Goal: Task Accomplishment & Management: Manage account settings

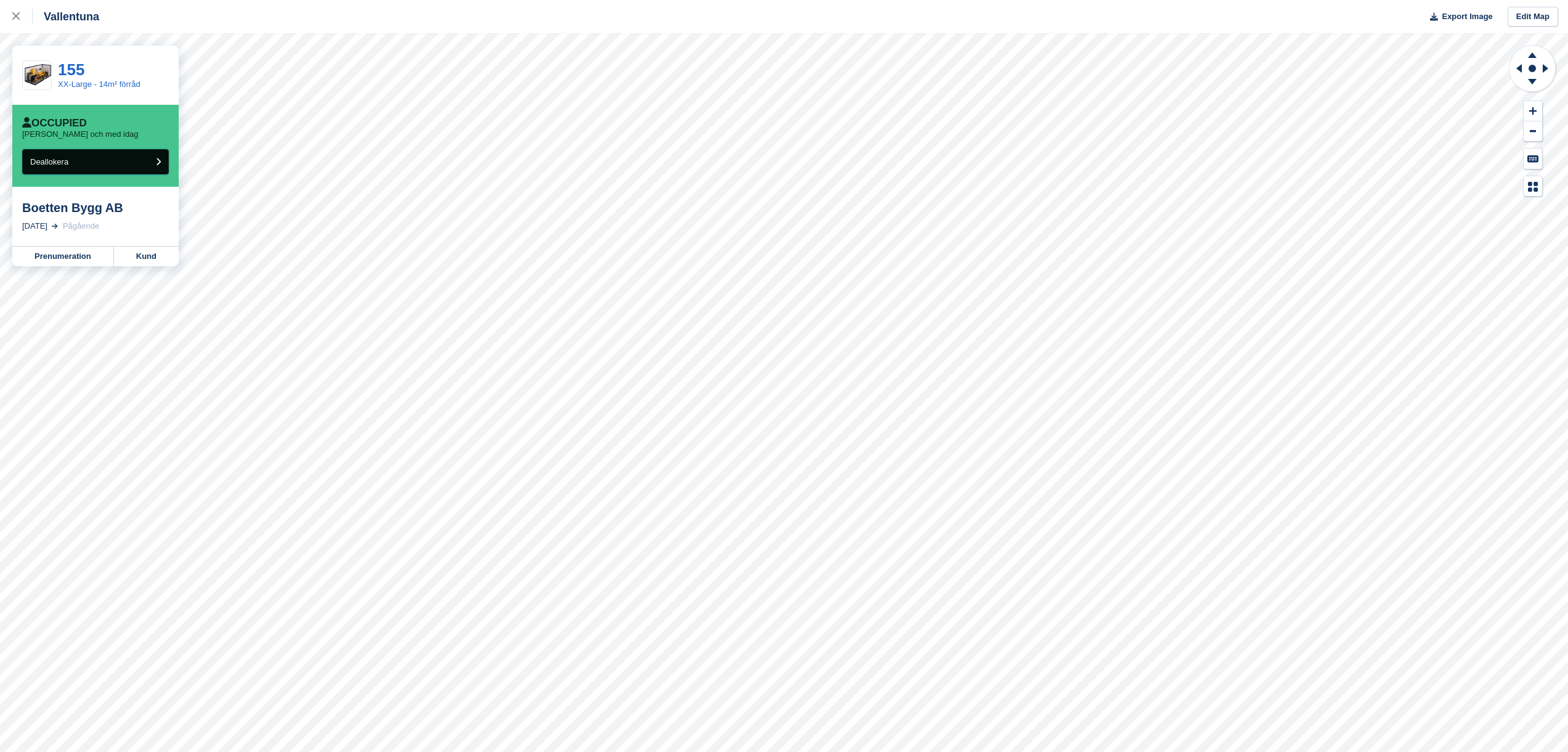
click at [113, 169] on button "Deallokera" at bounding box center [95, 162] width 146 height 25
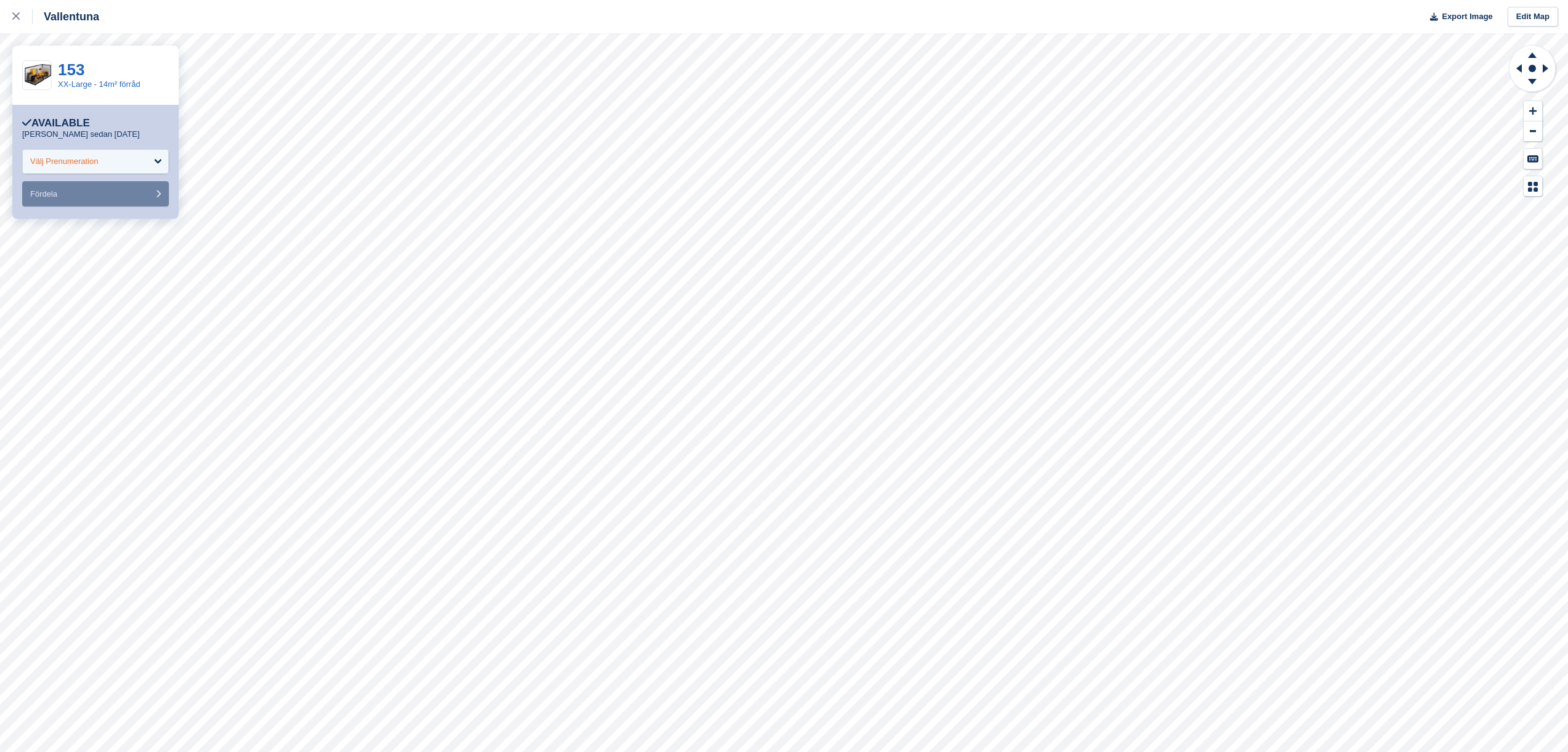
click at [104, 156] on div "Välj Prenumeration" at bounding box center [95, 162] width 146 height 25
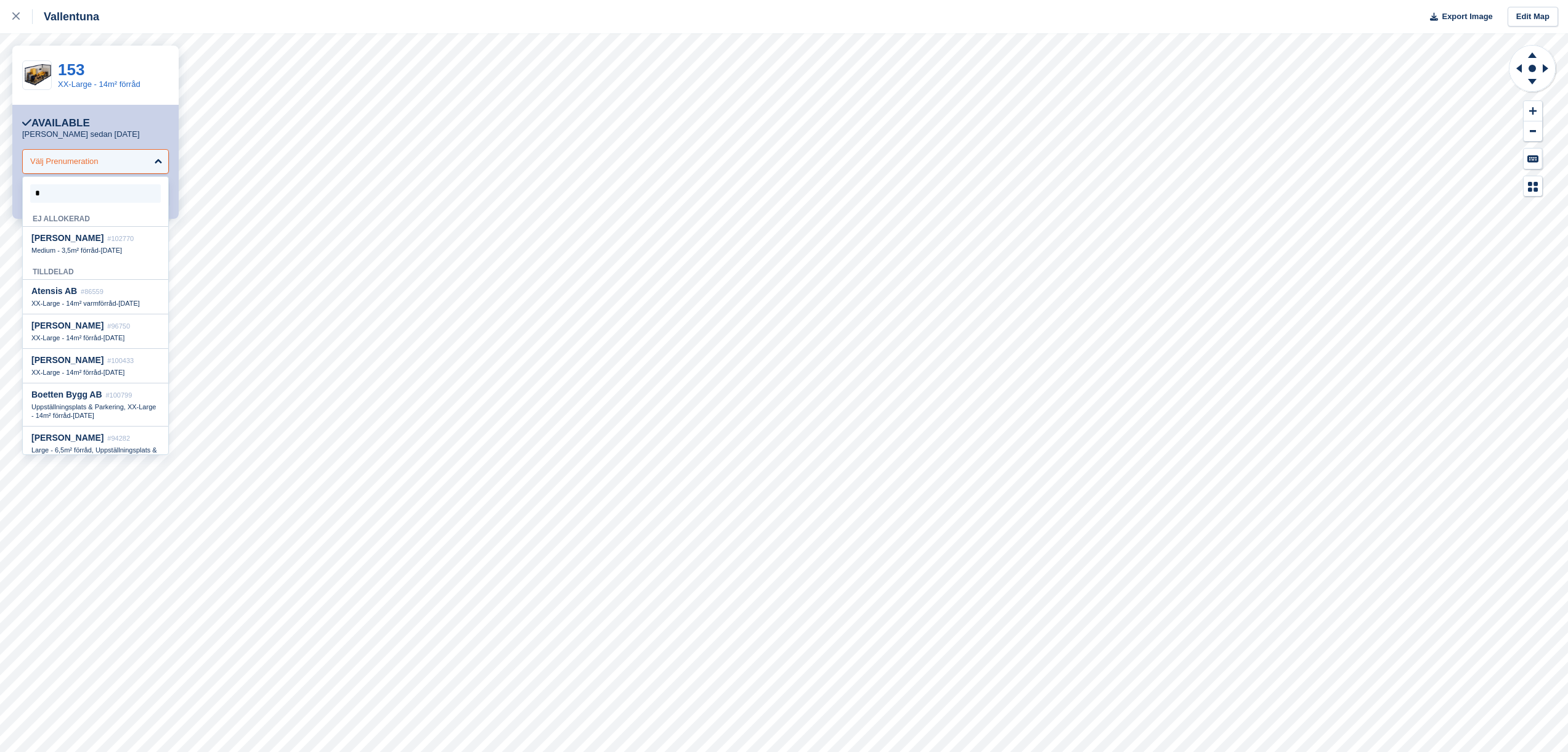
type input "**"
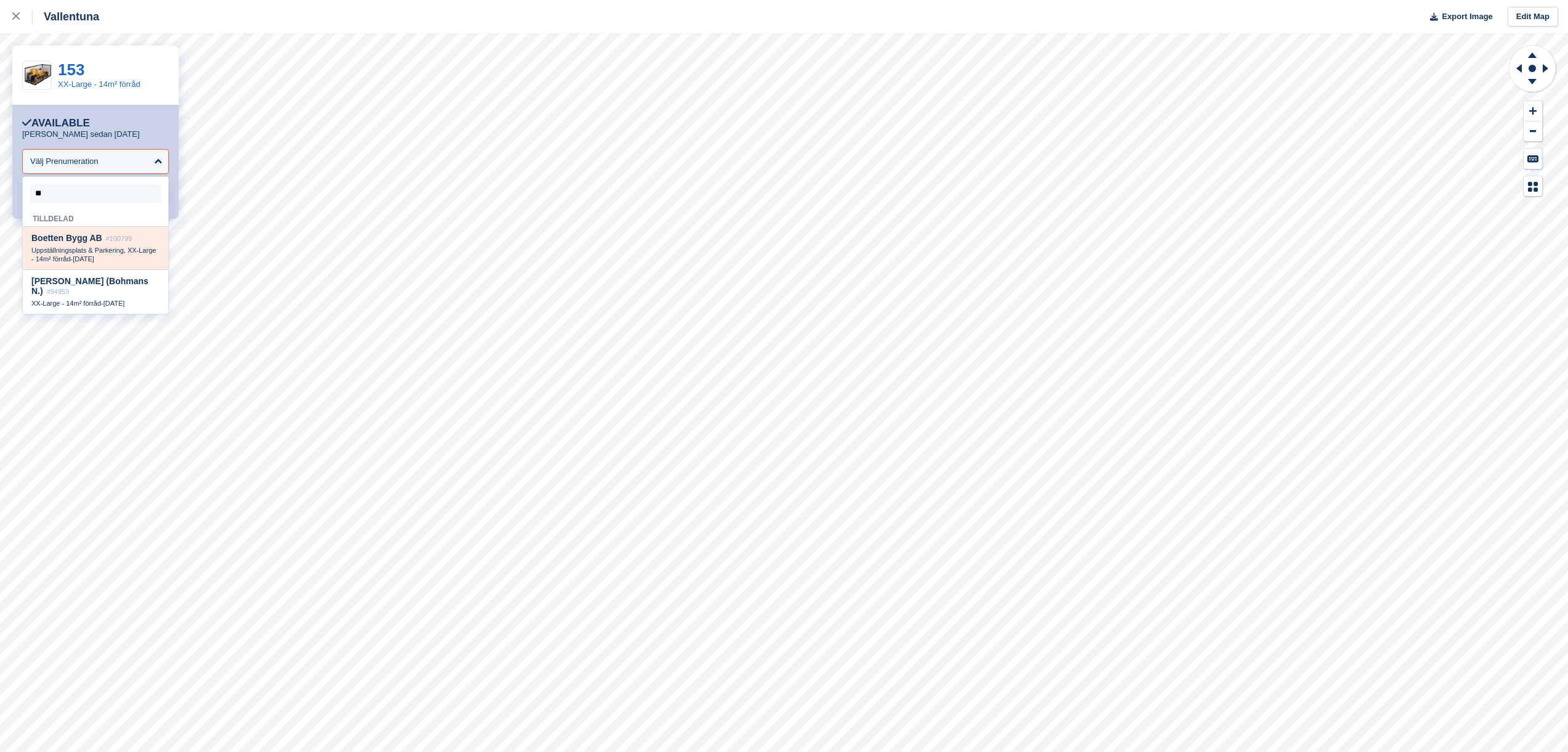
click at [101, 240] on span "Bo etten Bygg AB" at bounding box center [67, 238] width 71 height 10
select select "******"
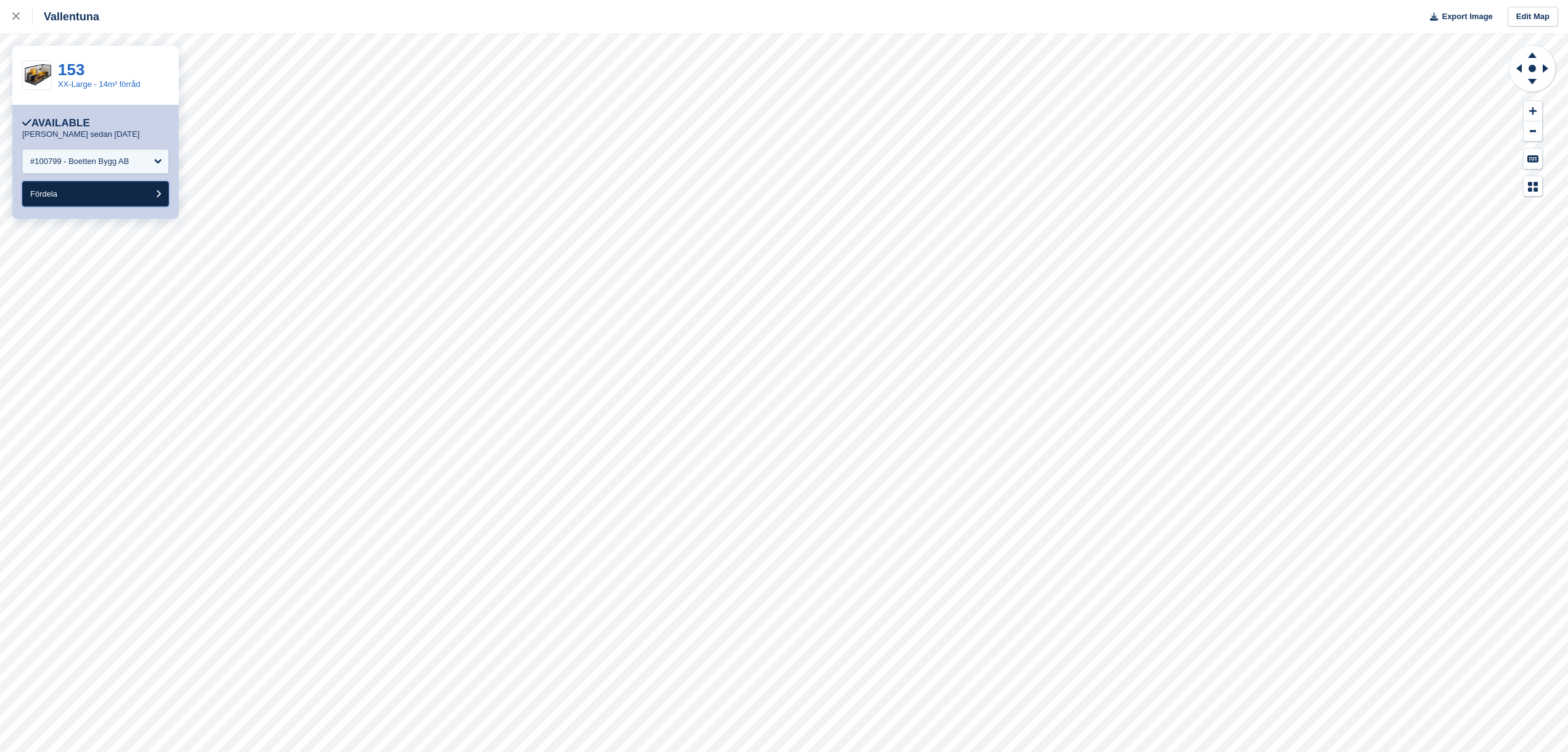
click at [120, 195] on button "Fördela" at bounding box center [95, 193] width 146 height 25
click at [77, 68] on link "155" at bounding box center [71, 70] width 27 height 18
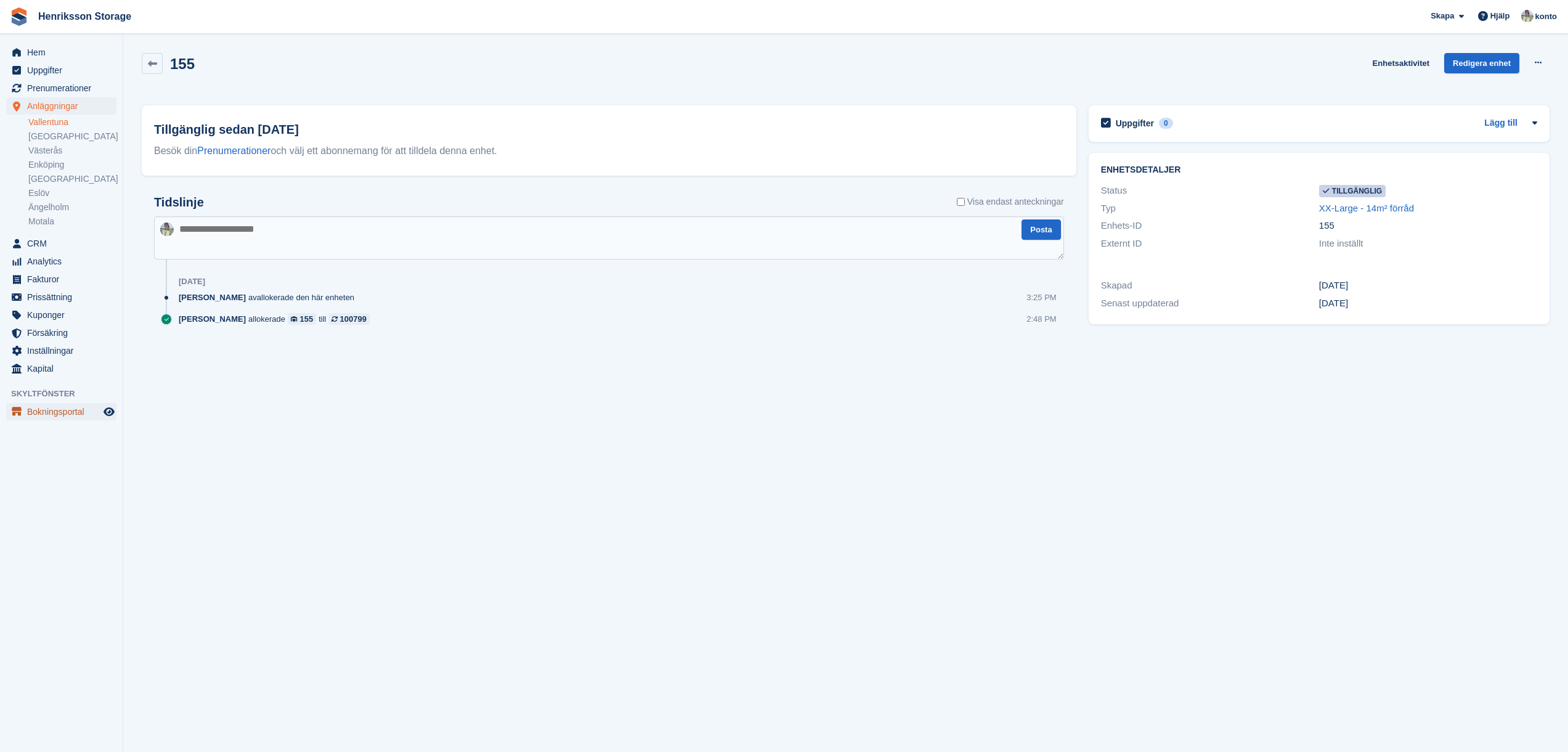
click at [72, 414] on span "Bokningsportal" at bounding box center [64, 412] width 74 height 18
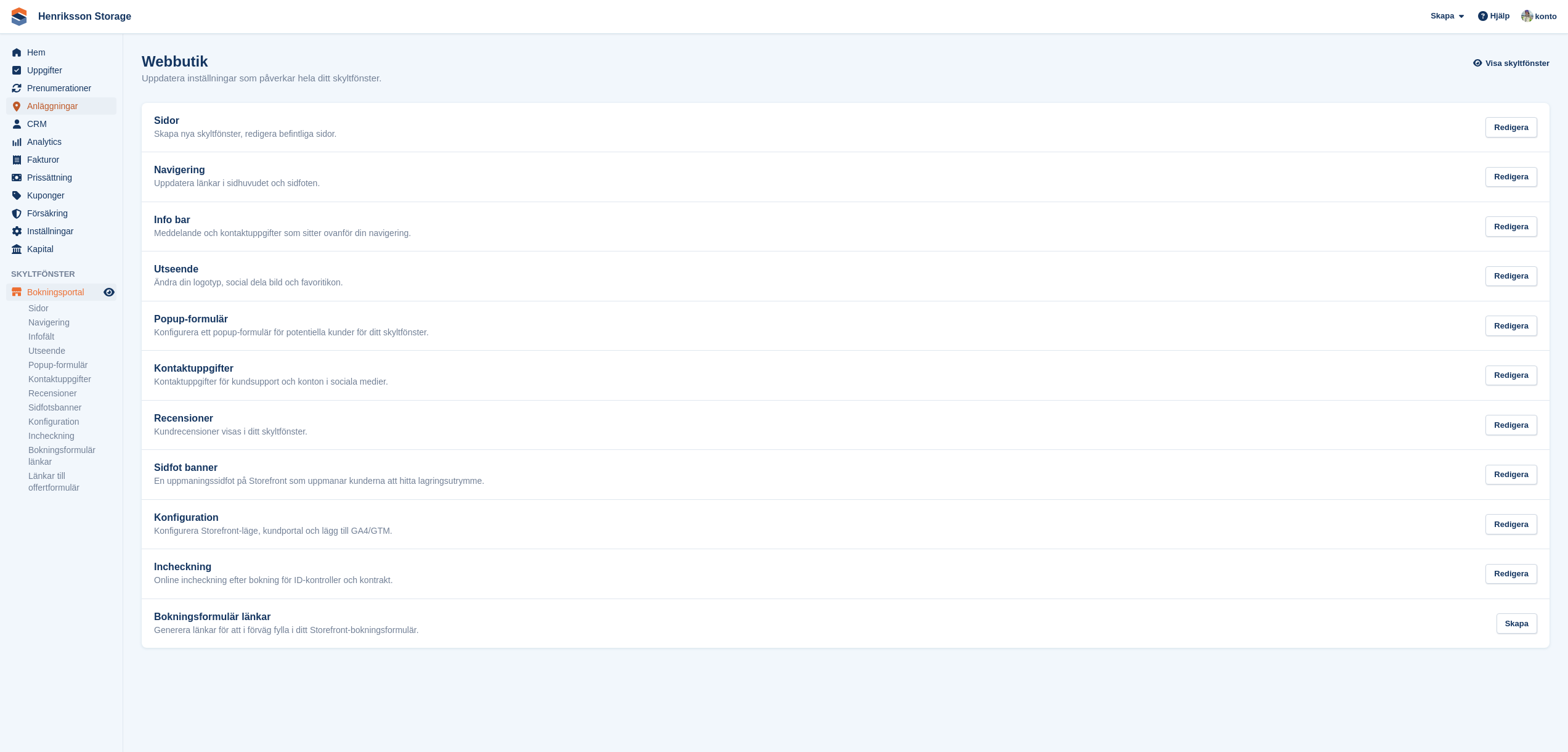
click at [62, 113] on span "Anläggningar" at bounding box center [64, 106] width 74 height 18
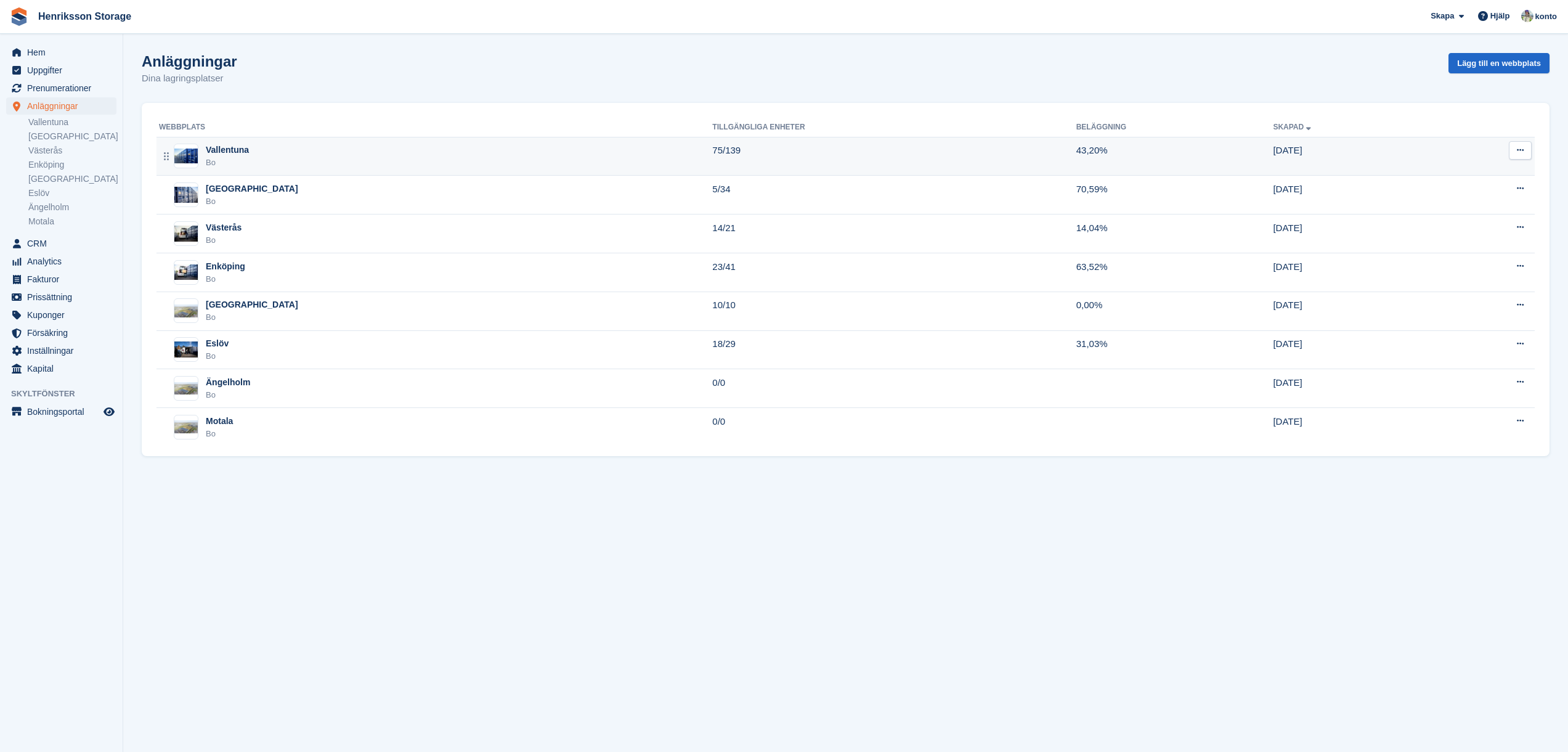
click at [217, 149] on div "Vallentuna" at bounding box center [228, 149] width 43 height 13
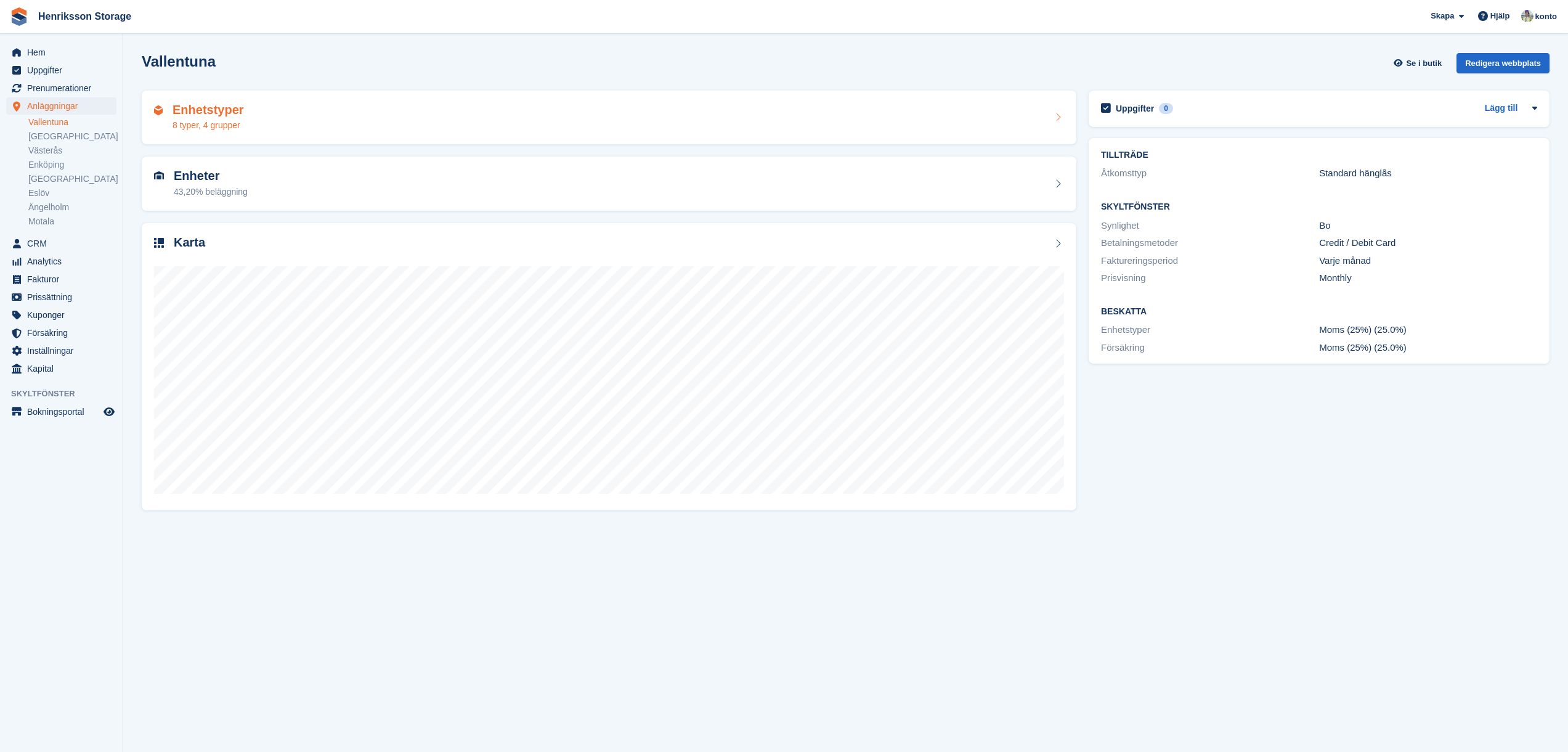
click at [271, 130] on div "Enhetstyper 8 typer, 4 grupper" at bounding box center [609, 117] width 910 height 30
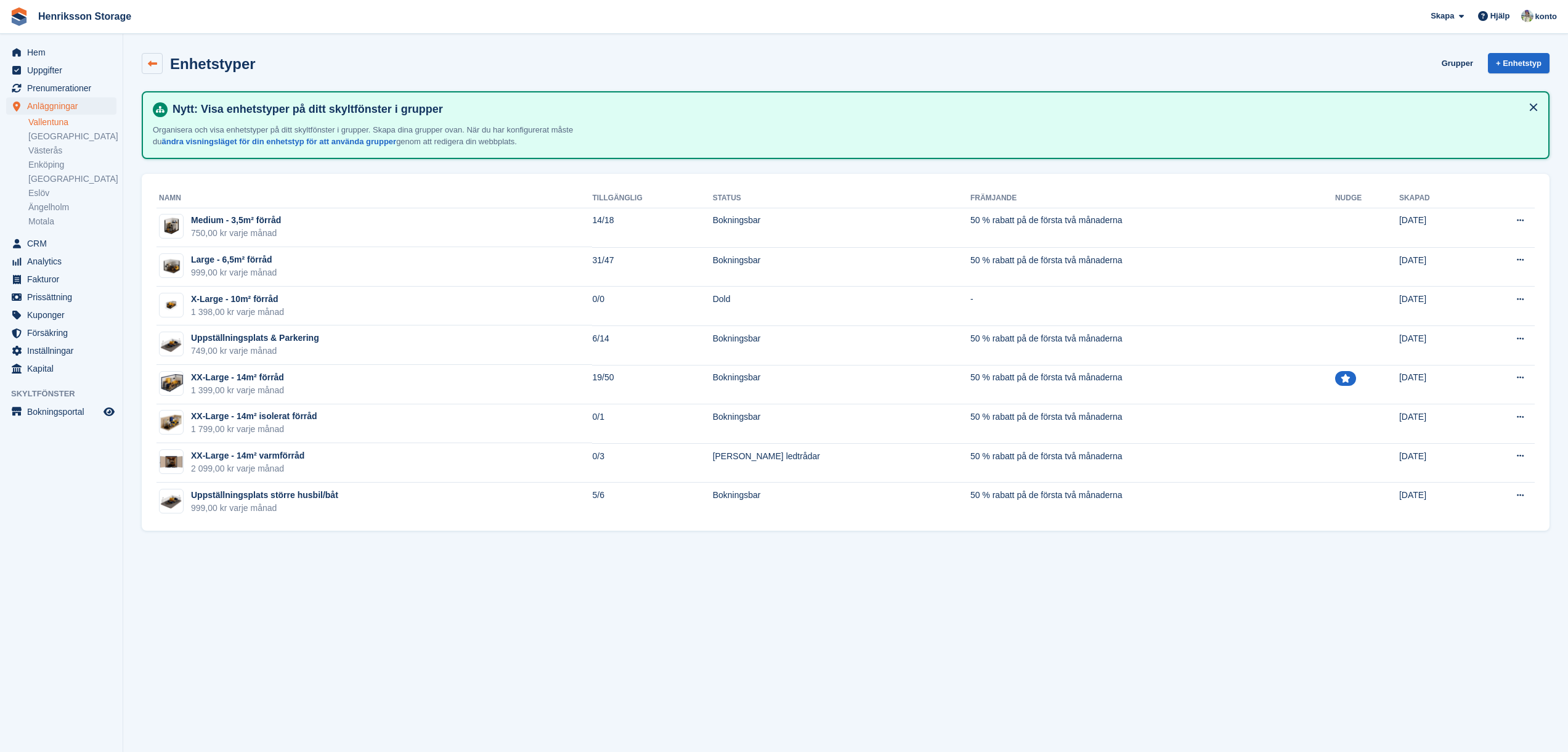
click at [156, 60] on icon at bounding box center [153, 64] width 9 height 9
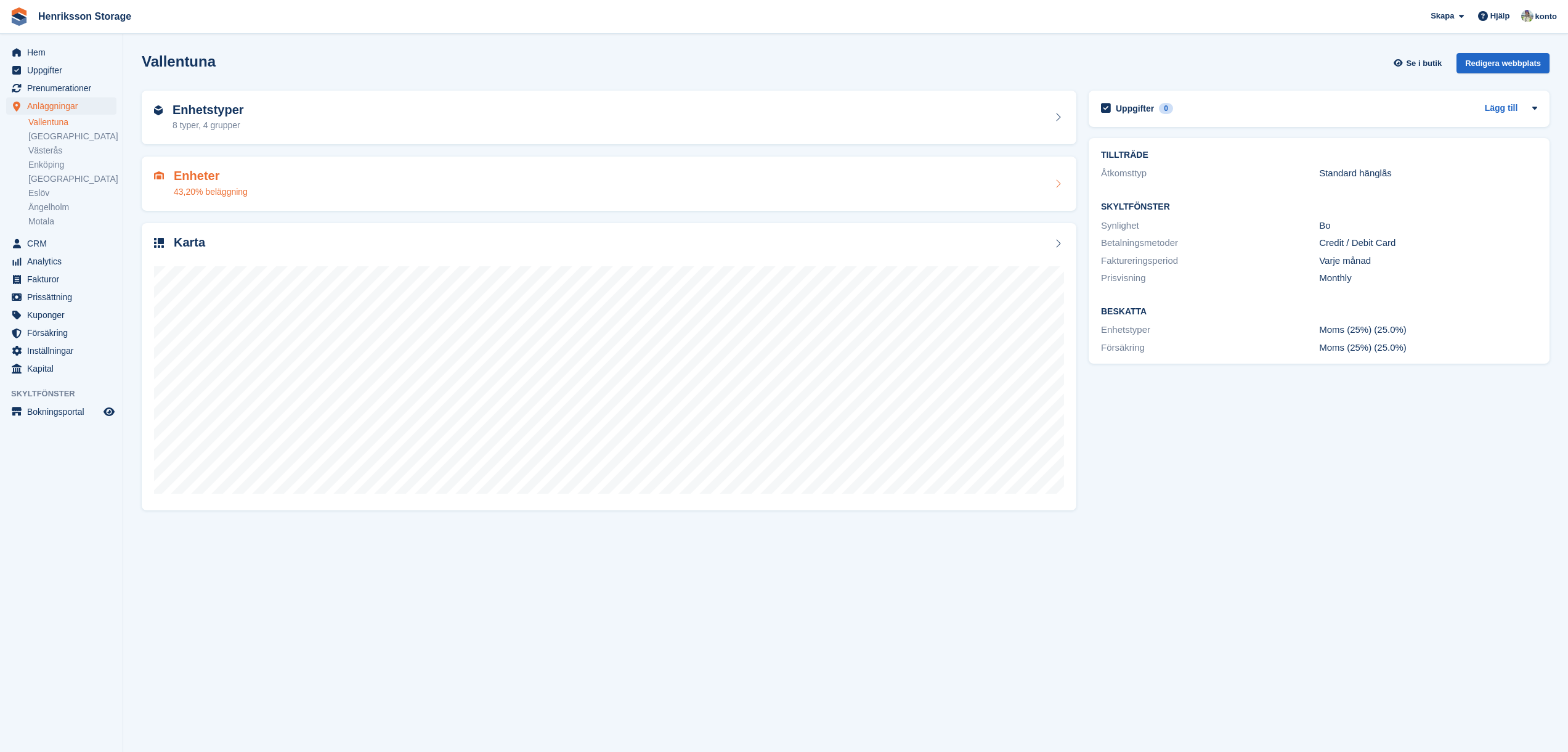
click at [369, 159] on div "Enheter 43,20% beläggning" at bounding box center [609, 183] width 935 height 54
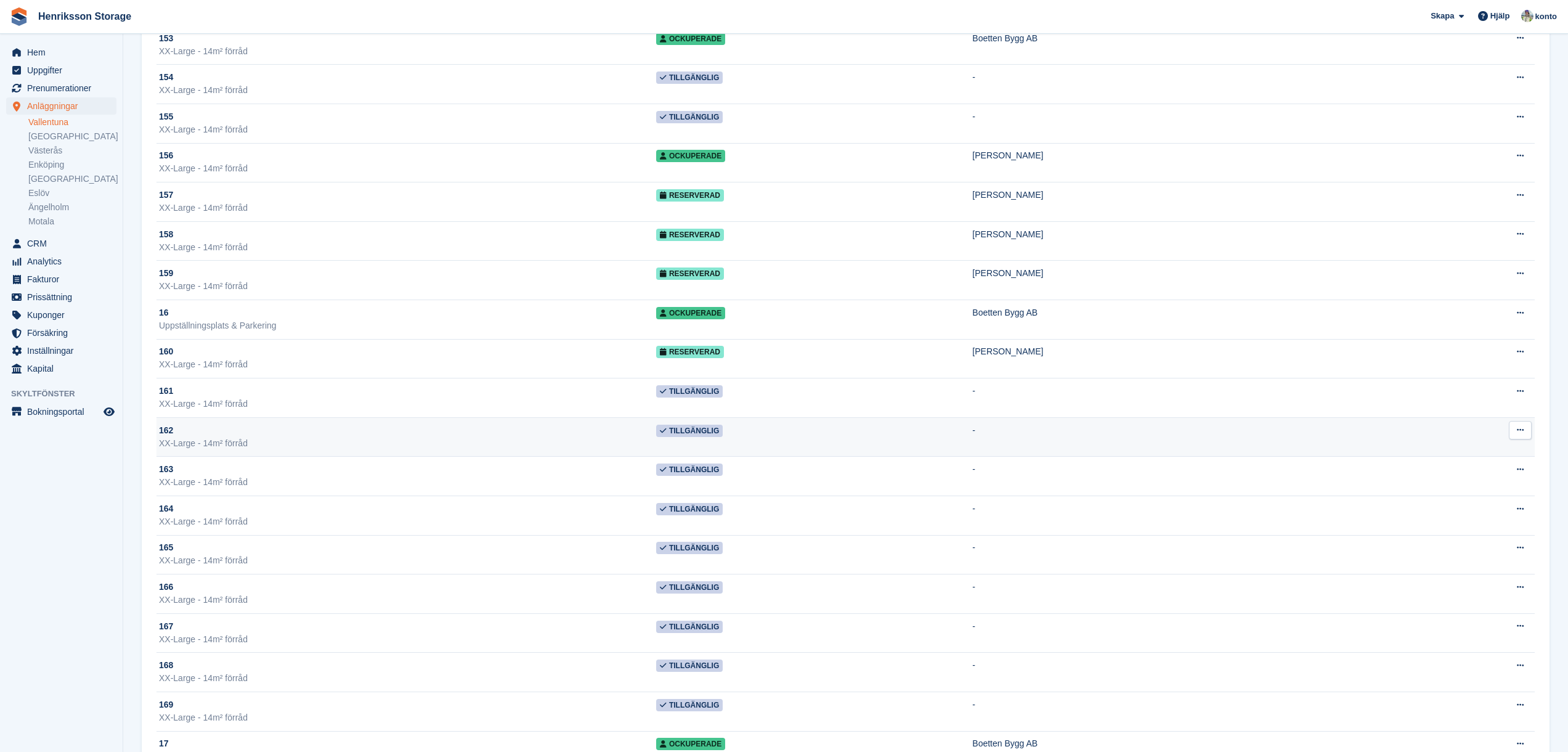
scroll to position [1459, 0]
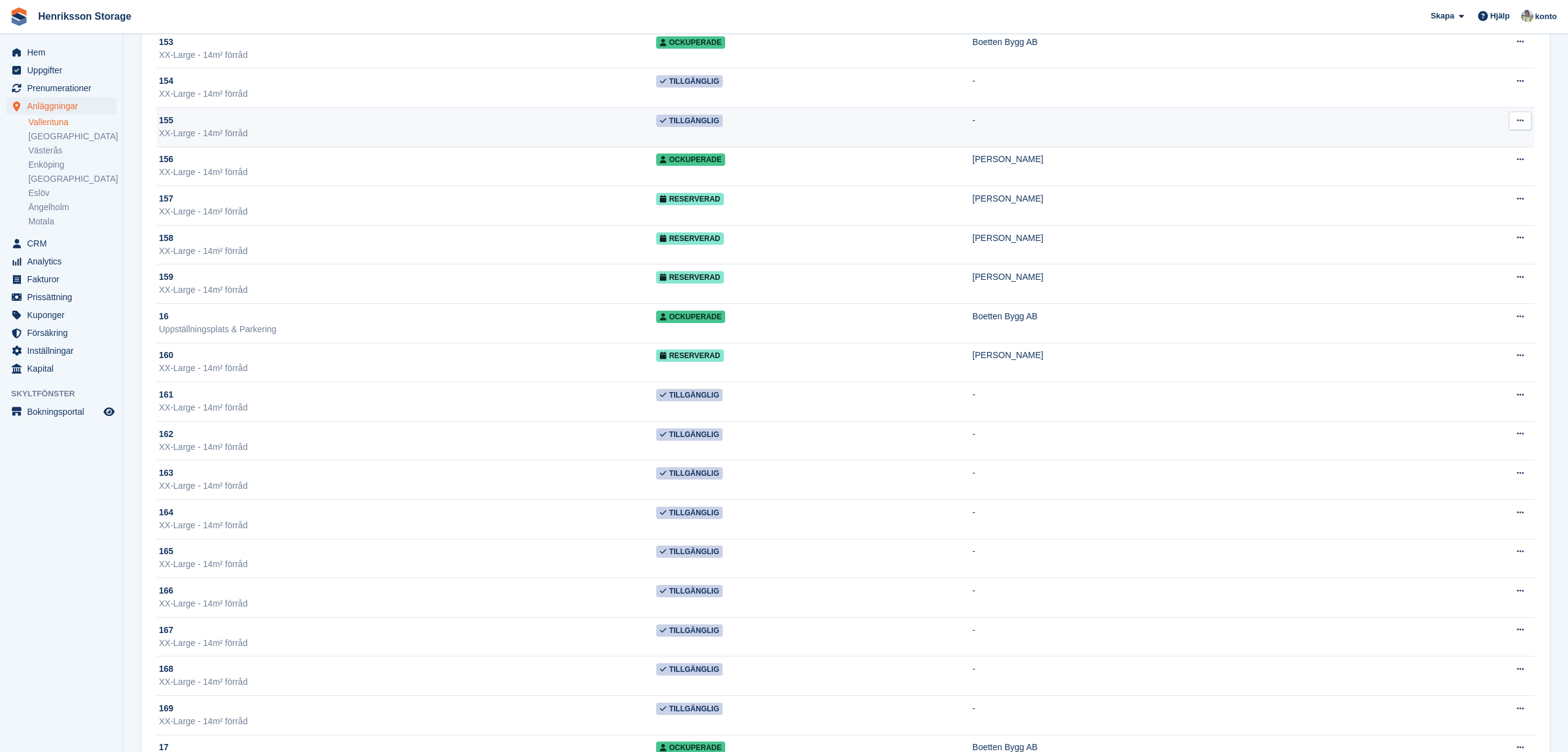
click at [360, 130] on div "XX-Large - 14m² förråd" at bounding box center [407, 133] width 497 height 13
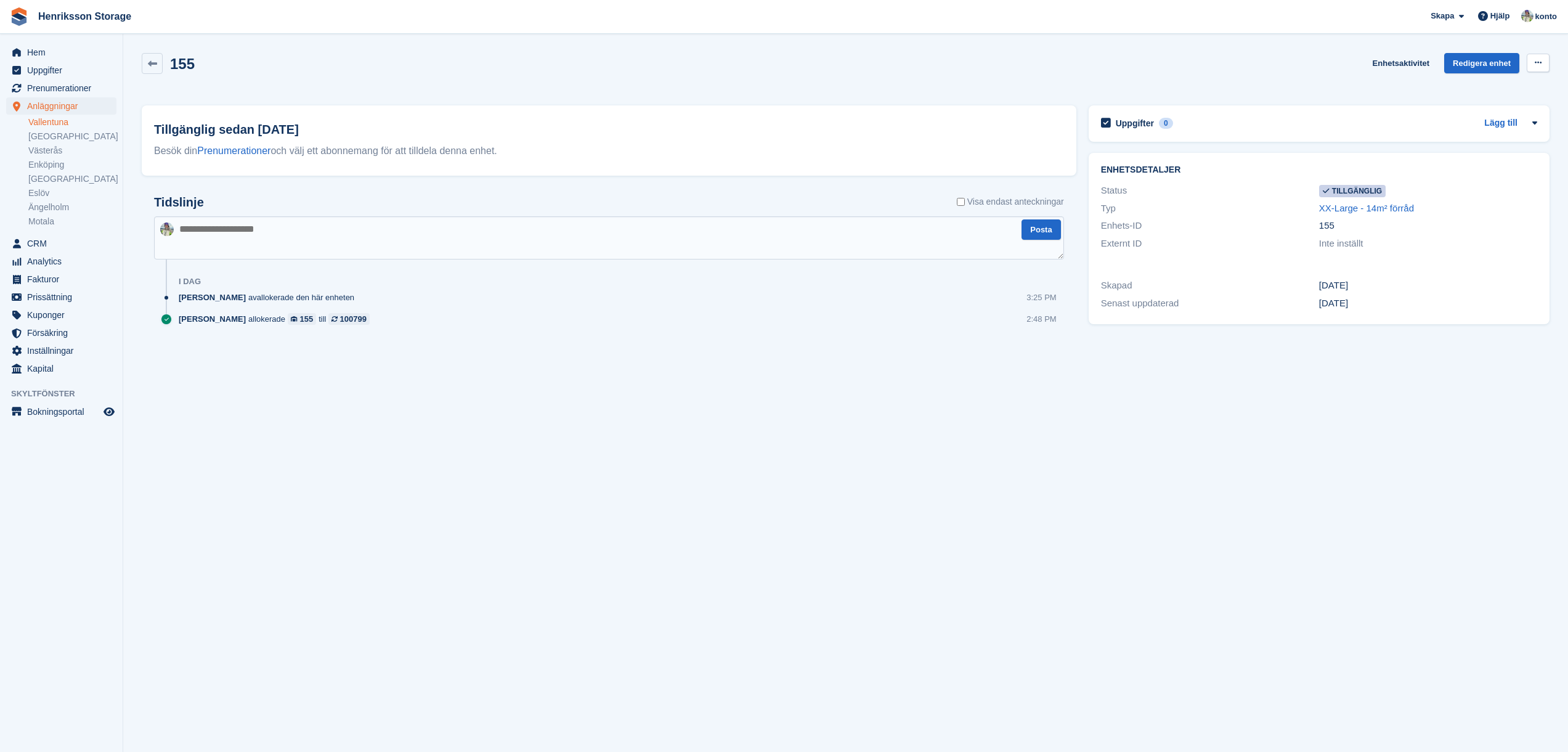
click at [1531, 60] on button at bounding box center [1539, 63] width 23 height 18
click at [1409, 61] on link "Enhetsaktivitet" at bounding box center [1401, 63] width 67 height 21
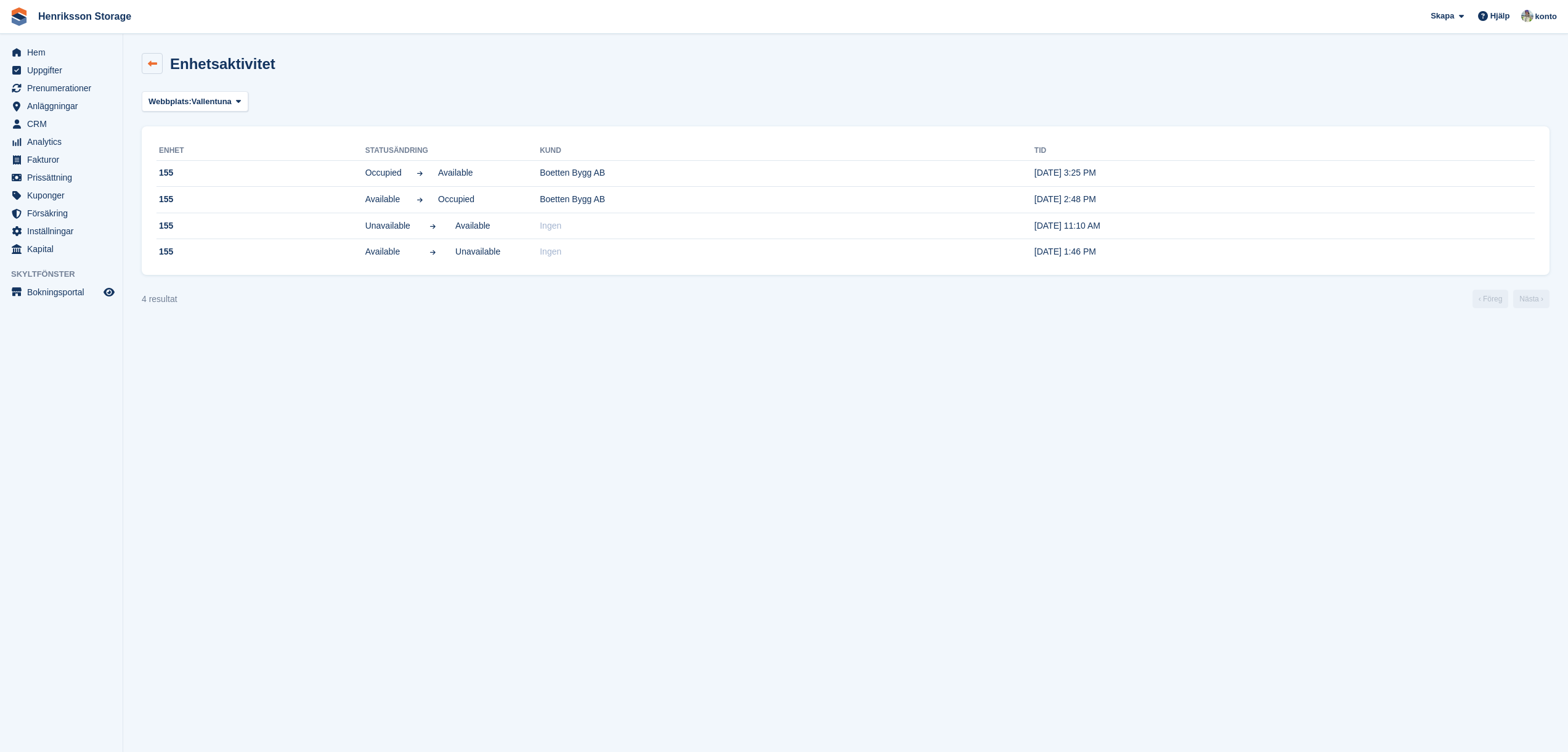
click at [149, 70] on link at bounding box center [152, 63] width 21 height 21
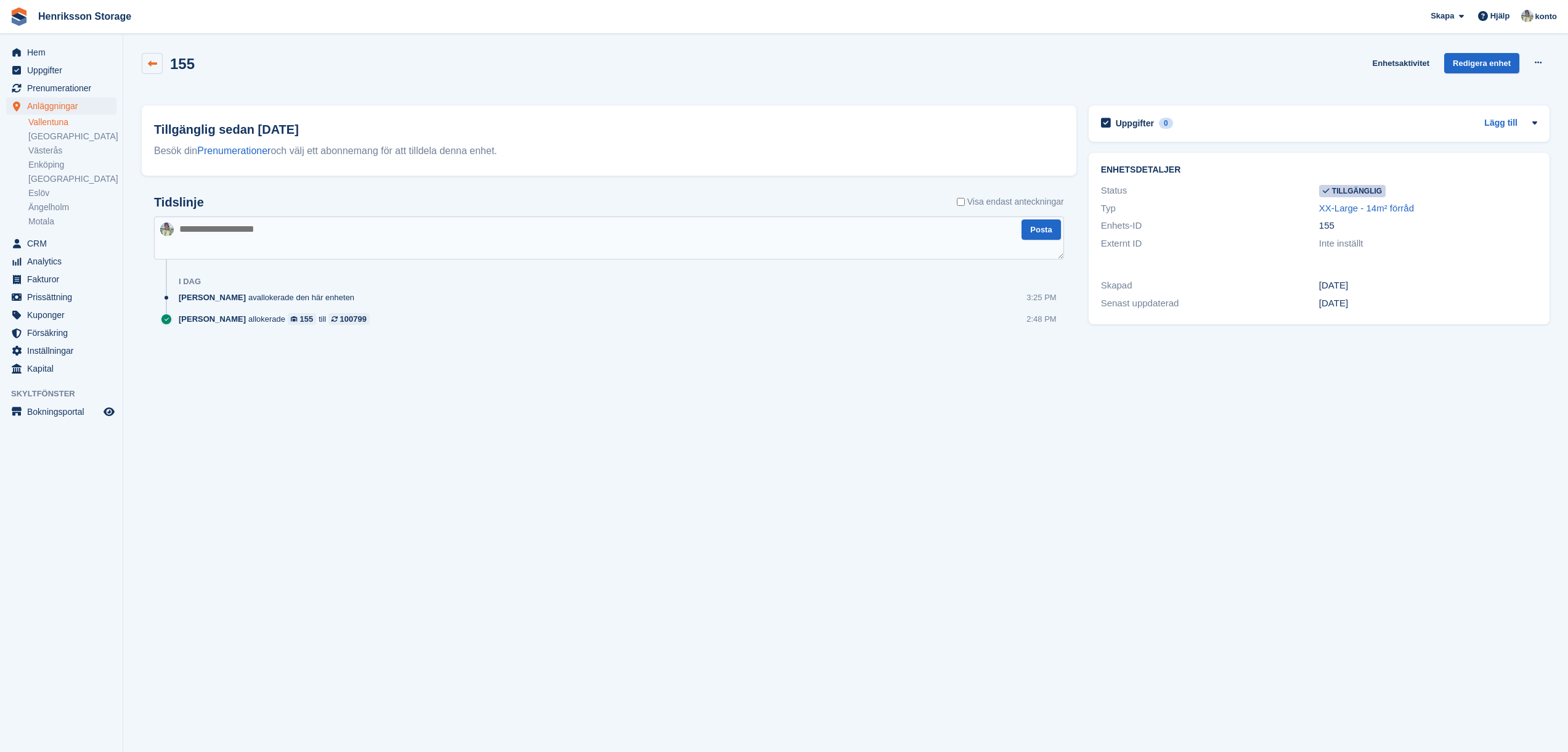
click at [146, 61] on link at bounding box center [152, 63] width 21 height 21
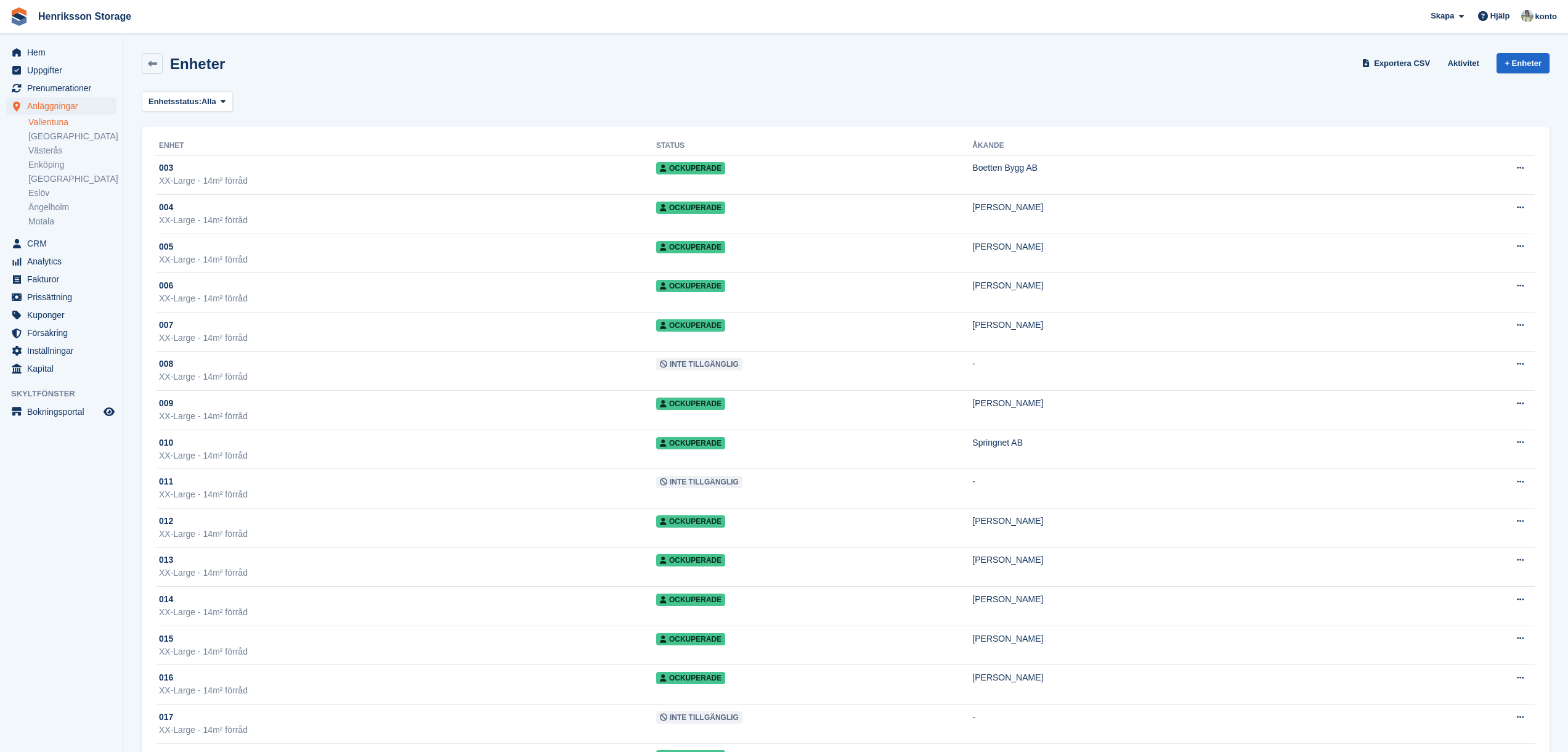
click at [59, 124] on link "Vallentuna" at bounding box center [72, 122] width 88 height 11
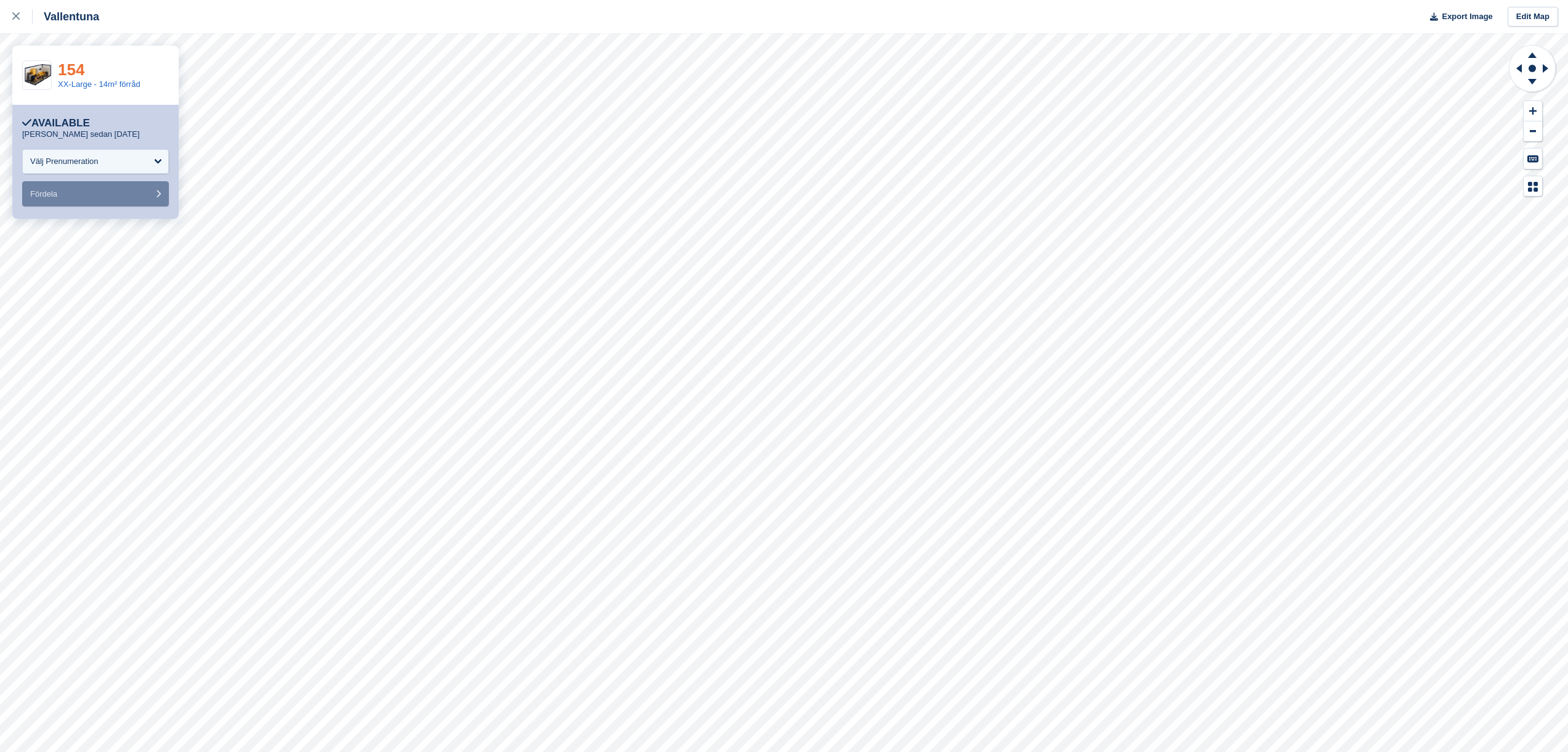
click at [84, 74] on link "154" at bounding box center [71, 70] width 27 height 18
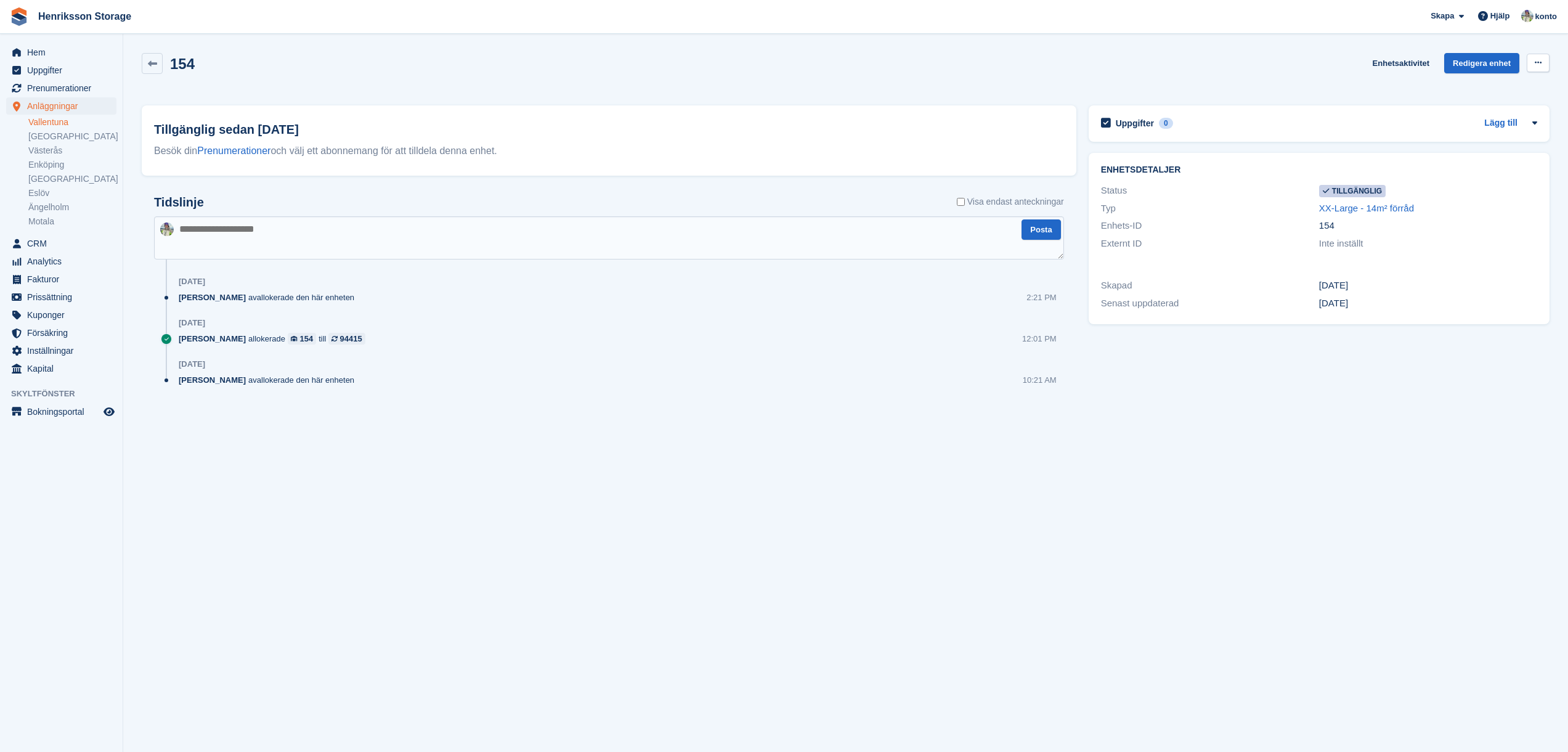
click at [1544, 60] on button at bounding box center [1539, 63] width 23 height 18
click at [1368, 66] on link "Enhetsaktivitet" at bounding box center [1401, 63] width 67 height 21
click at [1377, 62] on link "Enhetsaktivitet" at bounding box center [1401, 63] width 67 height 21
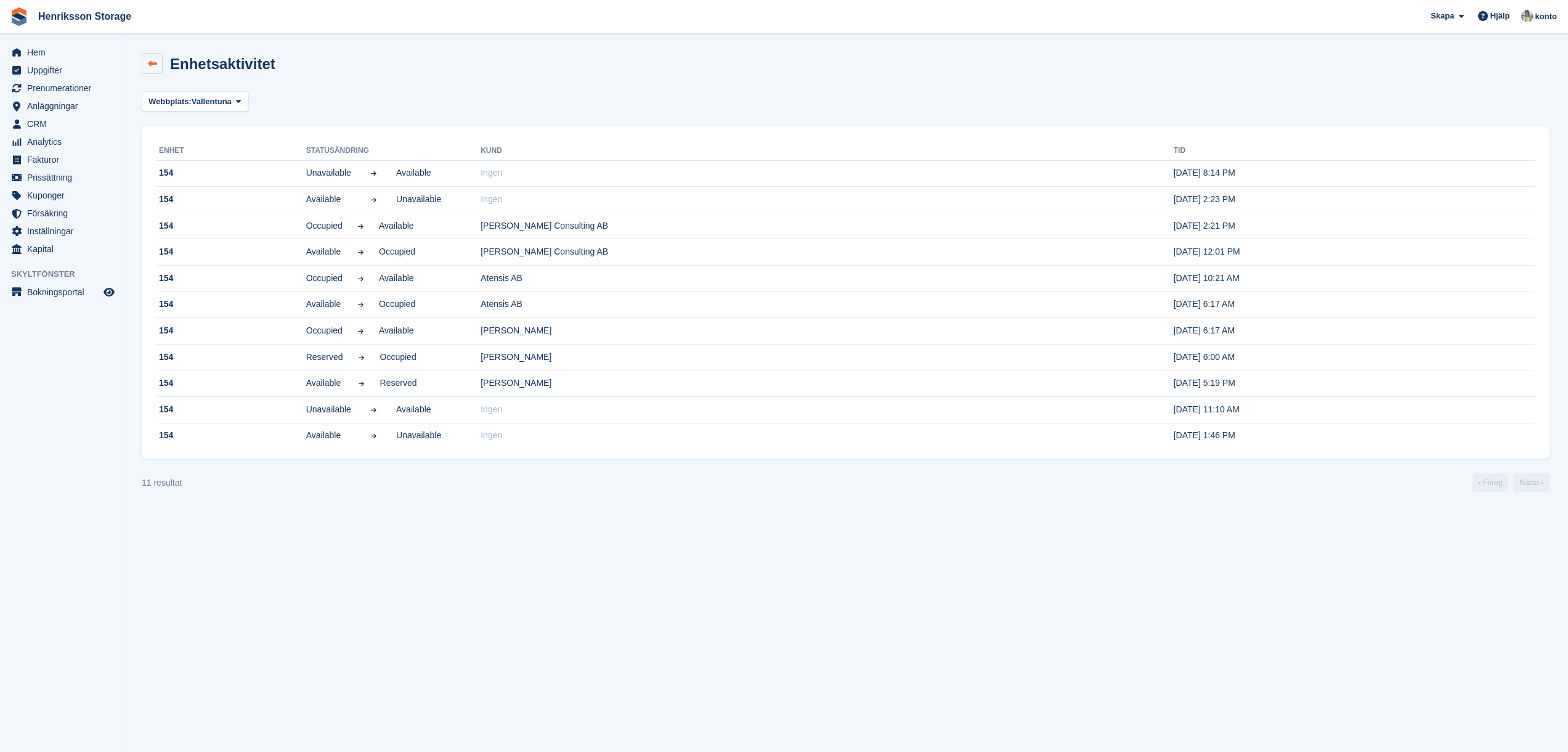
click at [151, 64] on icon at bounding box center [153, 64] width 9 height 9
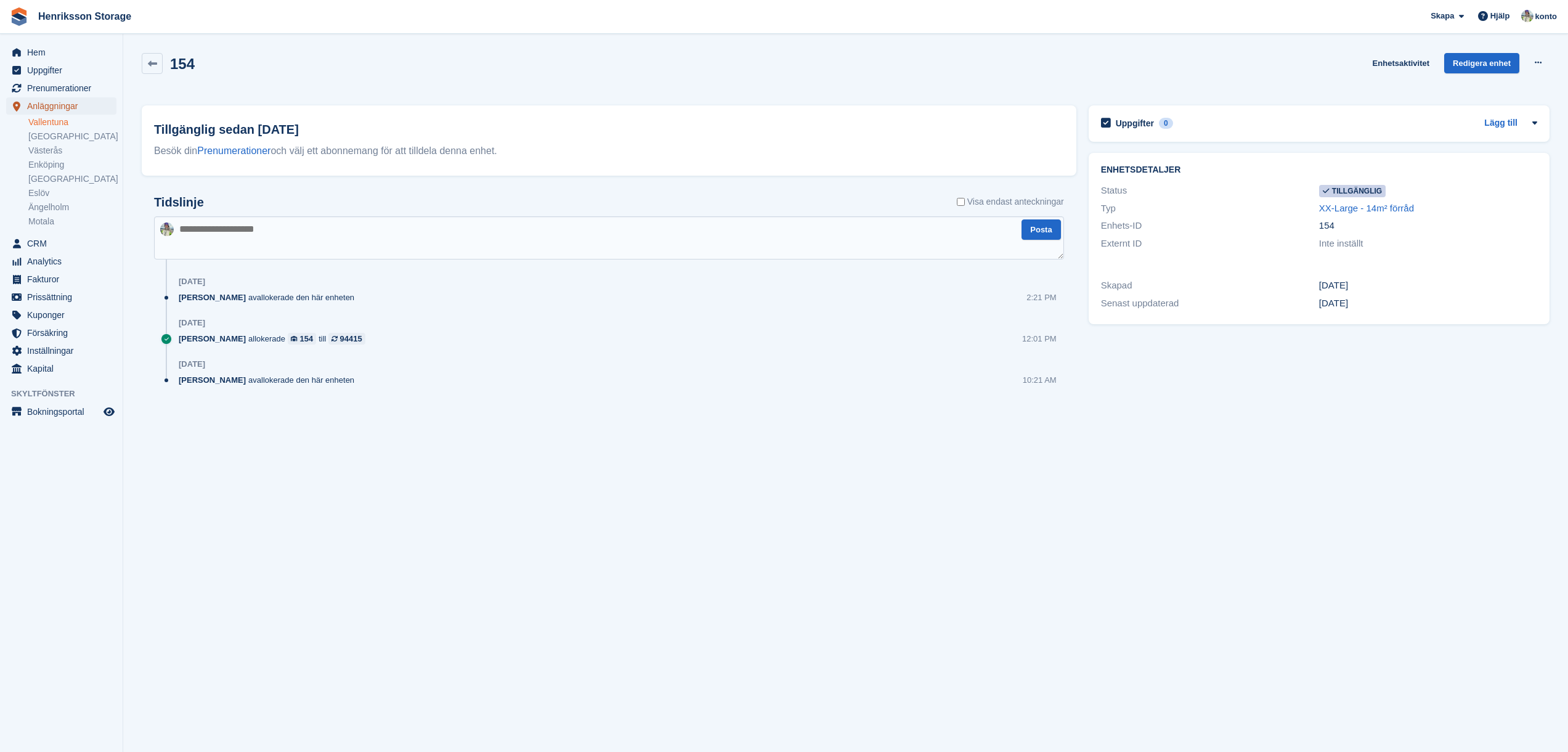
click at [48, 100] on span "Anläggningar" at bounding box center [64, 106] width 74 height 18
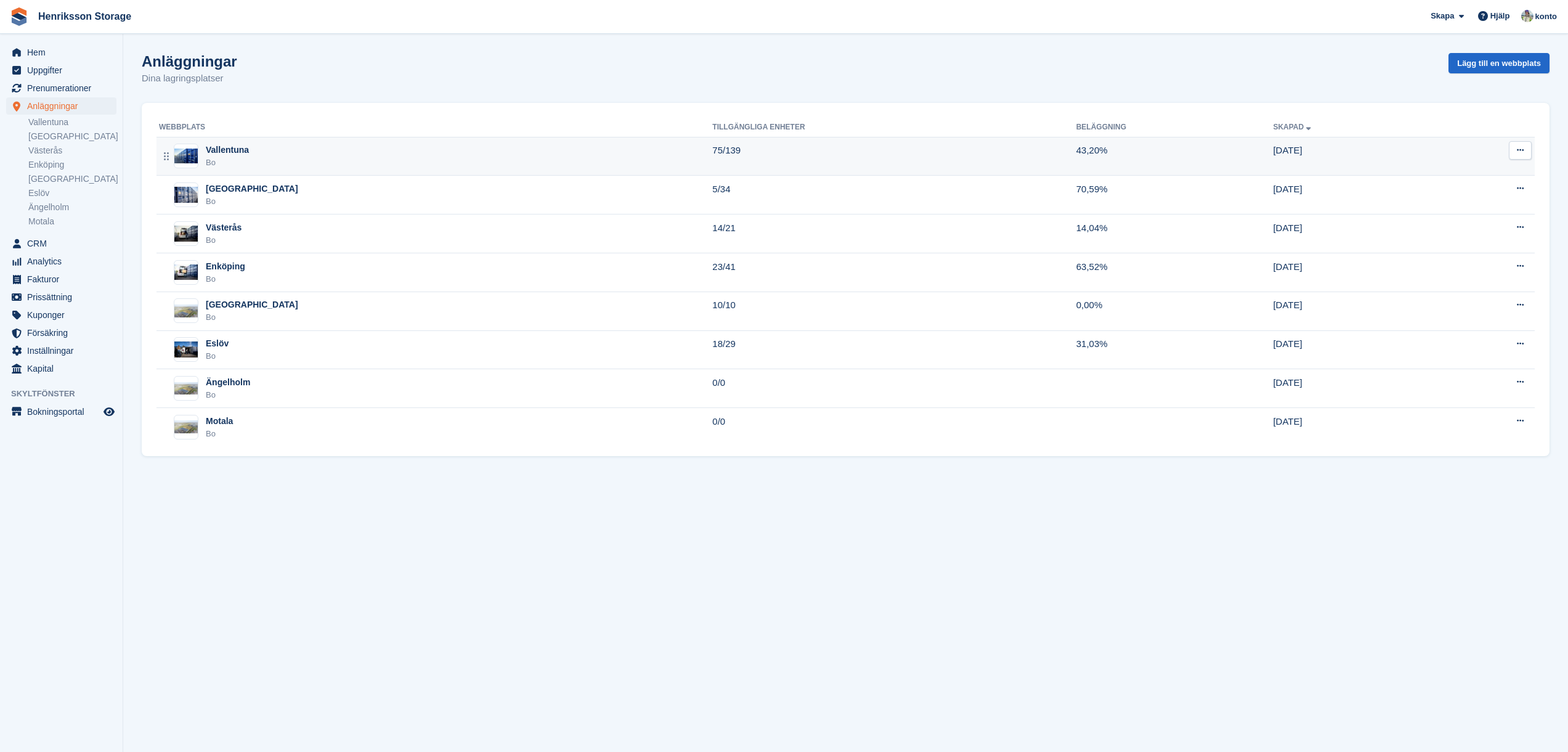
click at [241, 149] on div "Vallentuna" at bounding box center [228, 149] width 43 height 13
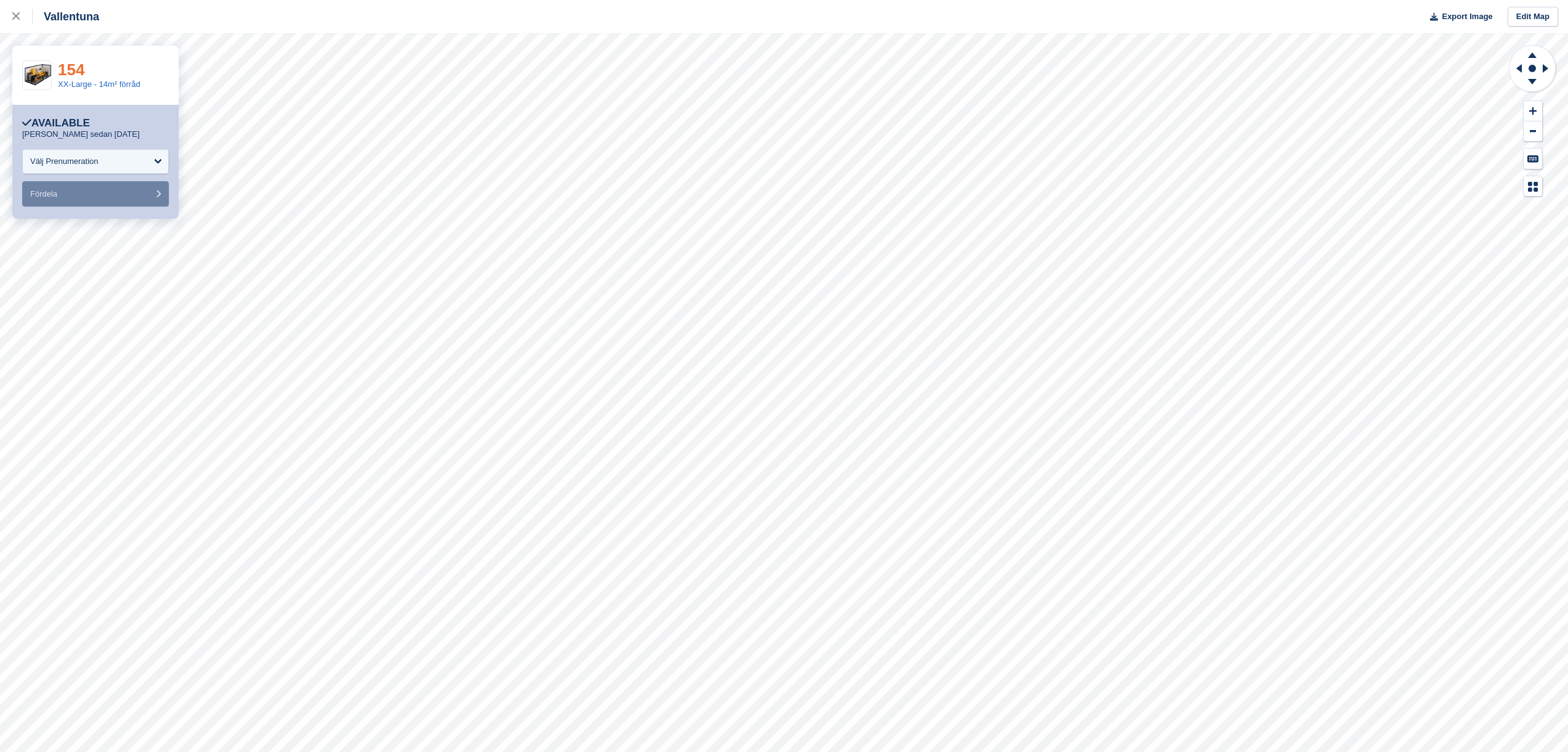
click at [81, 70] on link "154" at bounding box center [71, 70] width 27 height 18
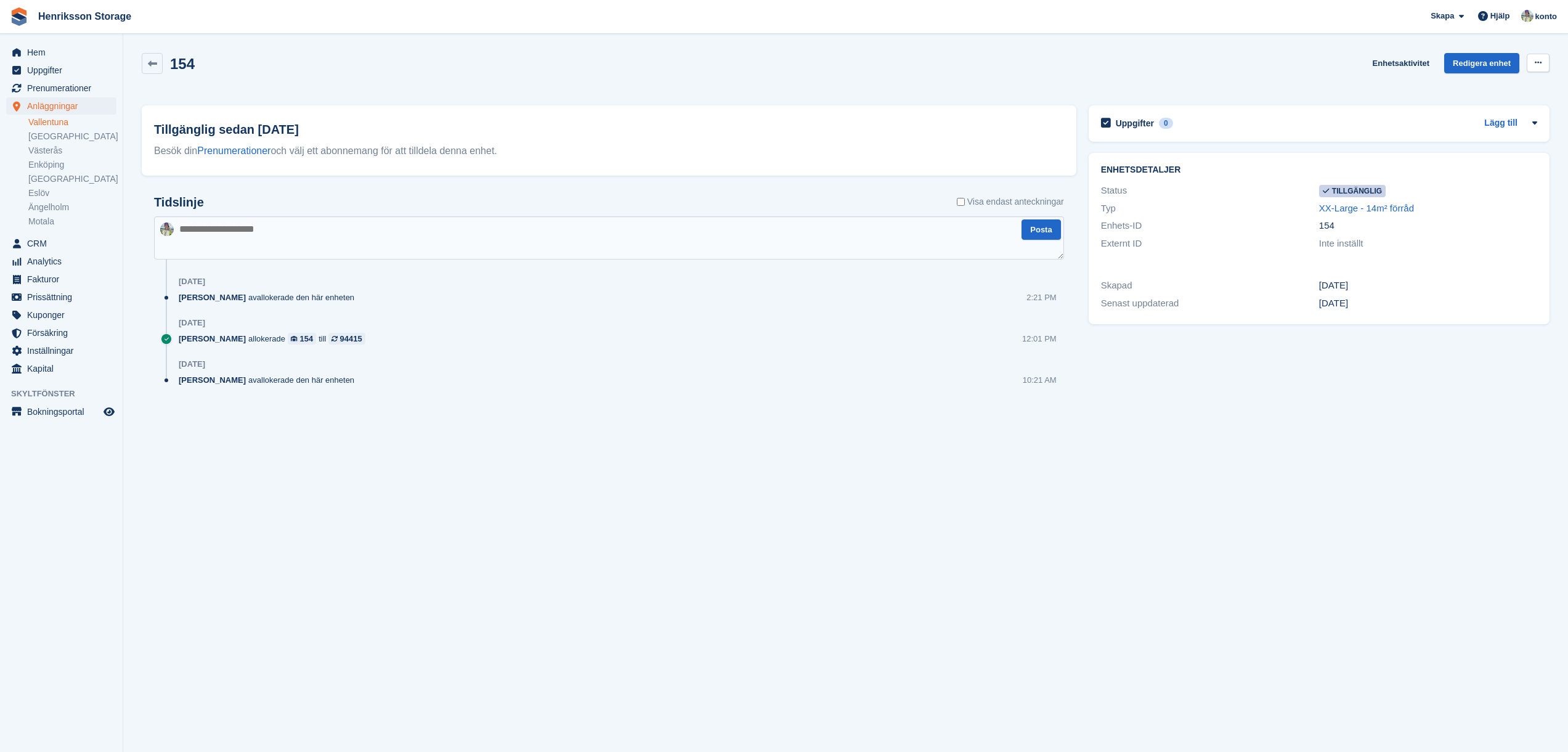
click at [1535, 63] on icon at bounding box center [1538, 62] width 7 height 8
click at [1379, 67] on link "Enhetsaktivitet" at bounding box center [1401, 63] width 67 height 21
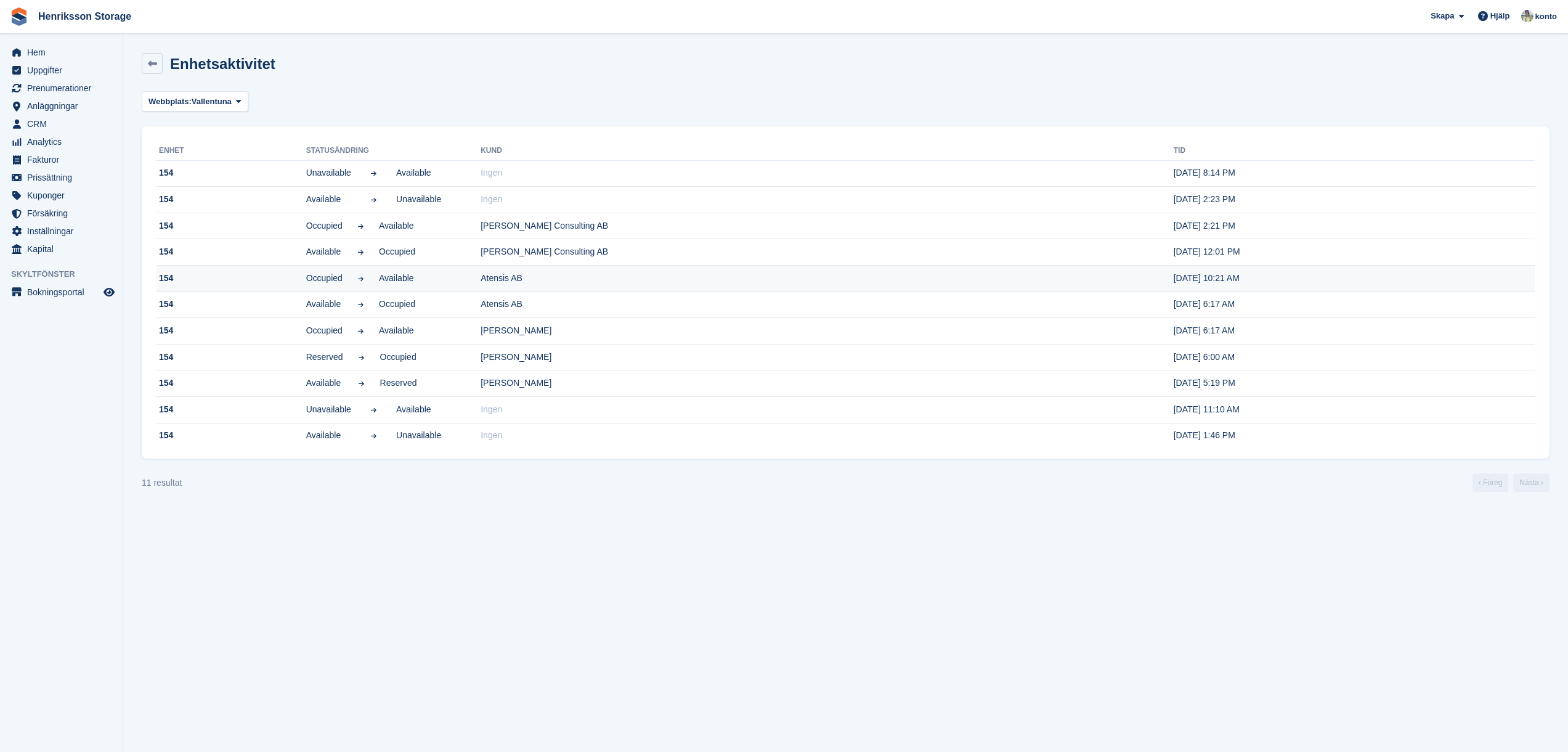
click at [500, 275] on td "Atensis AB" at bounding box center [827, 279] width 694 height 27
click at [153, 64] on icon at bounding box center [153, 64] width 9 height 9
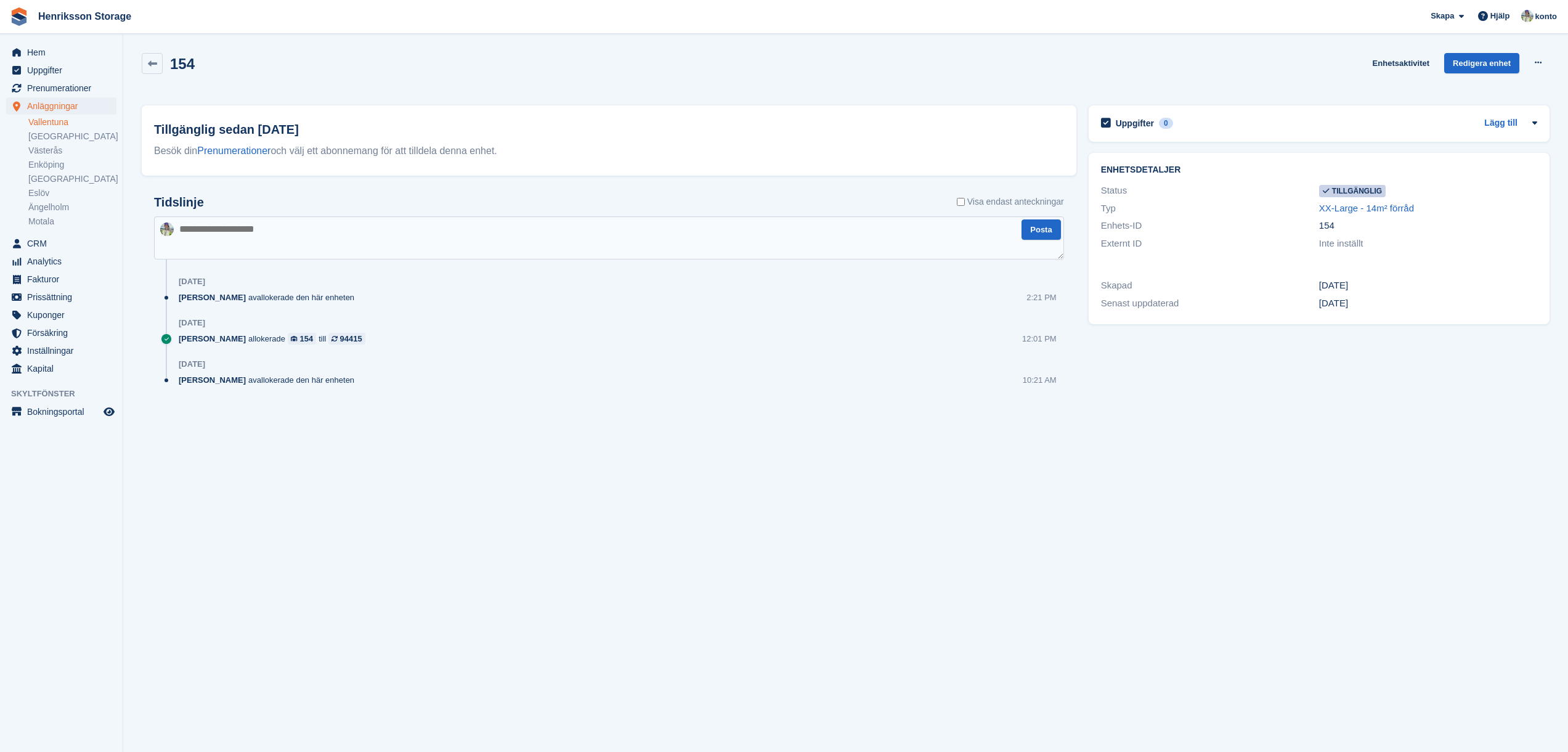
click at [907, 78] on div "154 Enhetsaktivitet Redigera enhet Gör otillgänglig Ta bort enhet" at bounding box center [845, 71] width 1408 height 35
click at [1544, 67] on button at bounding box center [1539, 63] width 23 height 18
click at [1354, 79] on div "154 Enhetsaktivitet Redigera enhet Gör otillgänglig Ta bort enhet" at bounding box center [845, 71] width 1408 height 35
click at [154, 55] on link at bounding box center [152, 63] width 21 height 21
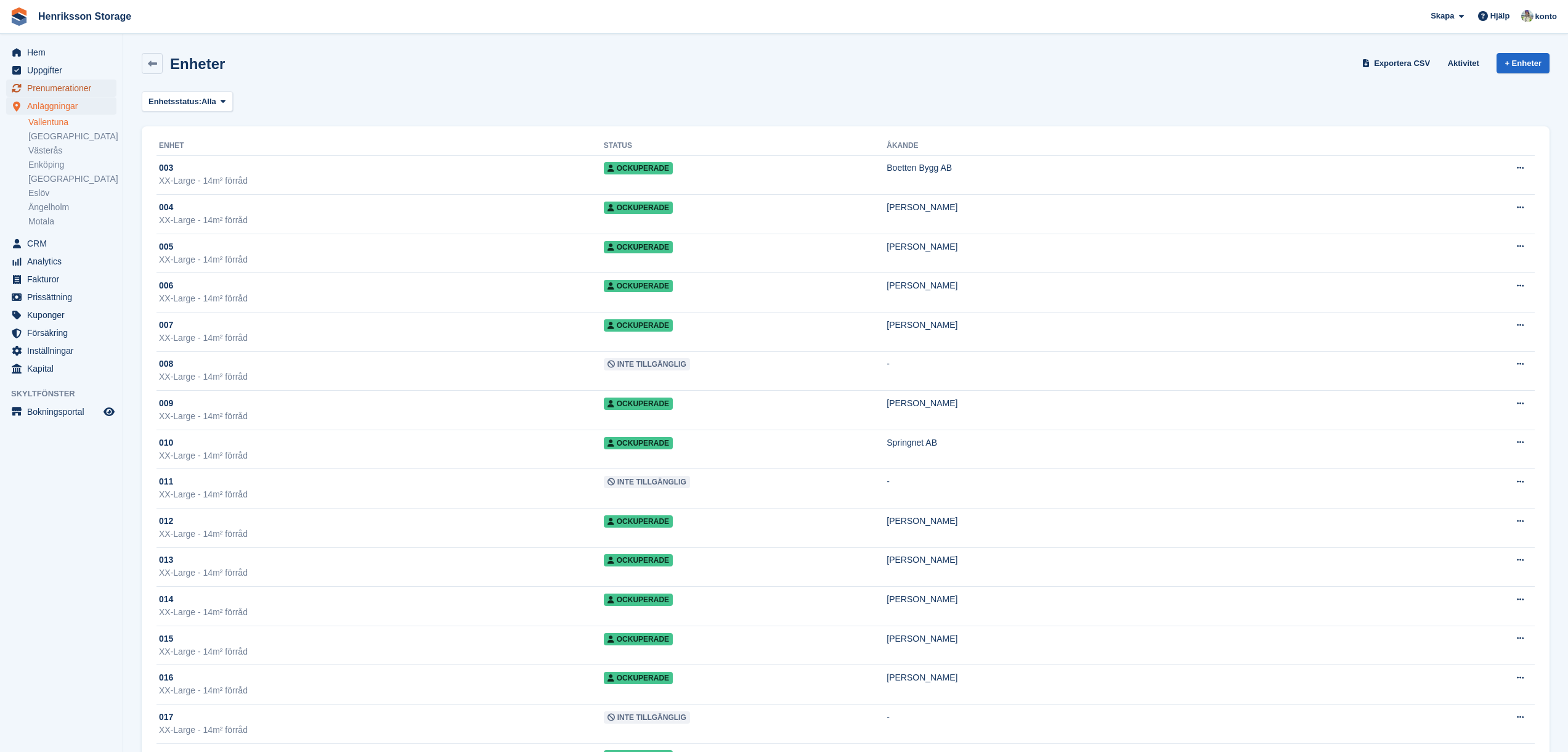
click at [67, 93] on span "Prenumerationer" at bounding box center [64, 88] width 74 height 18
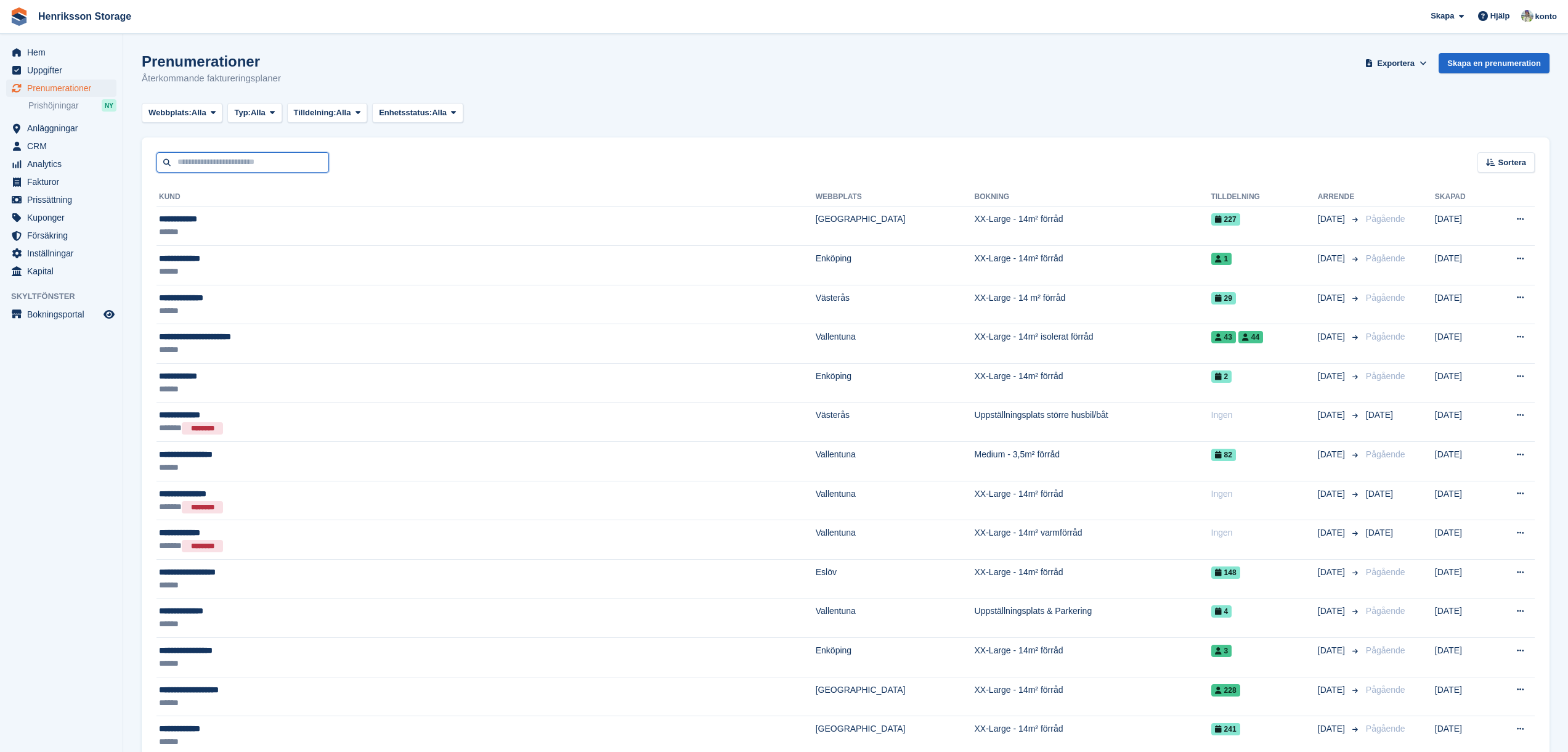
click at [260, 171] on input "text" at bounding box center [242, 163] width 172 height 21
type input "***"
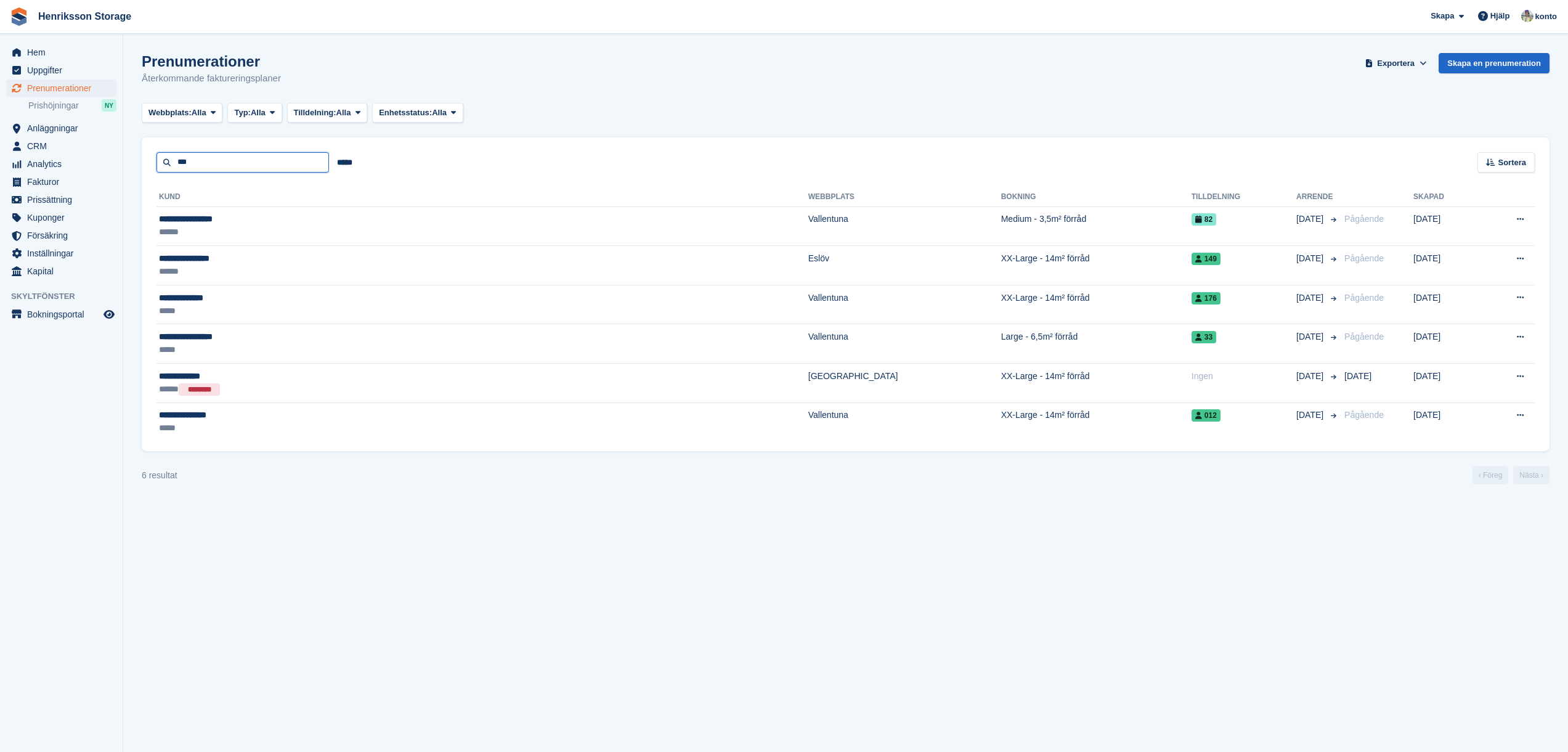
click at [250, 160] on input "***" at bounding box center [242, 163] width 172 height 21
type input "**"
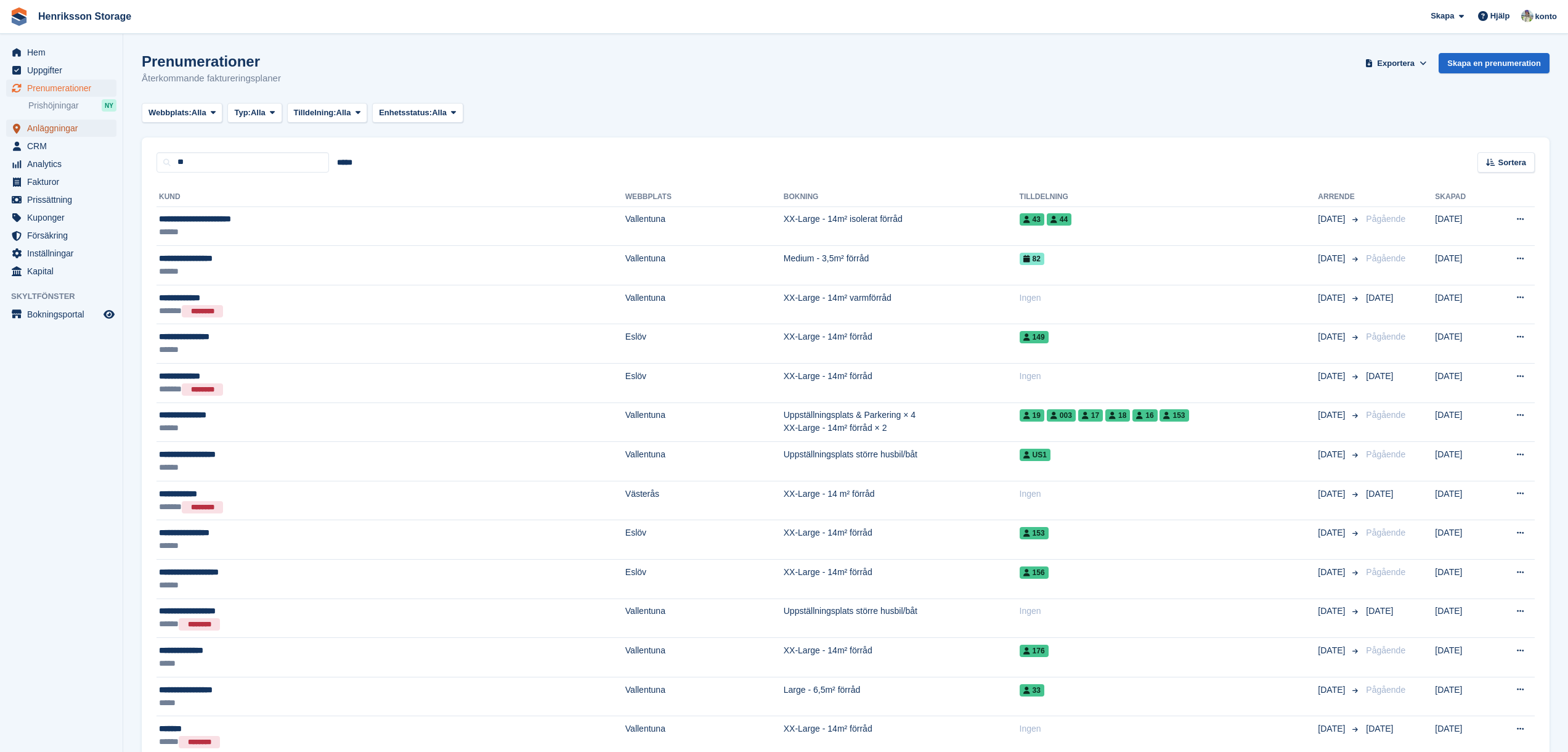
click at [51, 124] on span "Anläggningar" at bounding box center [64, 128] width 74 height 18
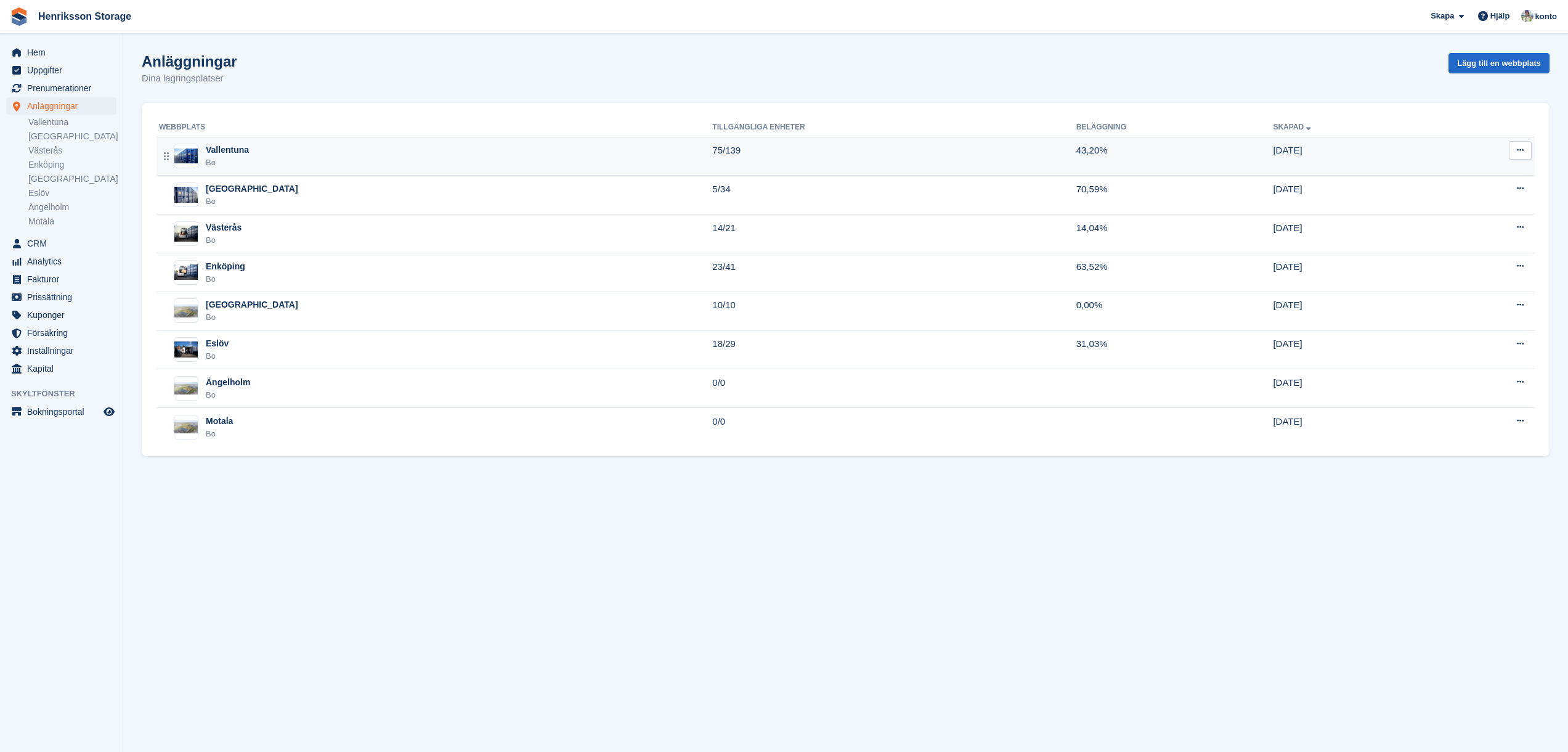
click at [242, 149] on div "Vallentuna" at bounding box center [228, 149] width 43 height 13
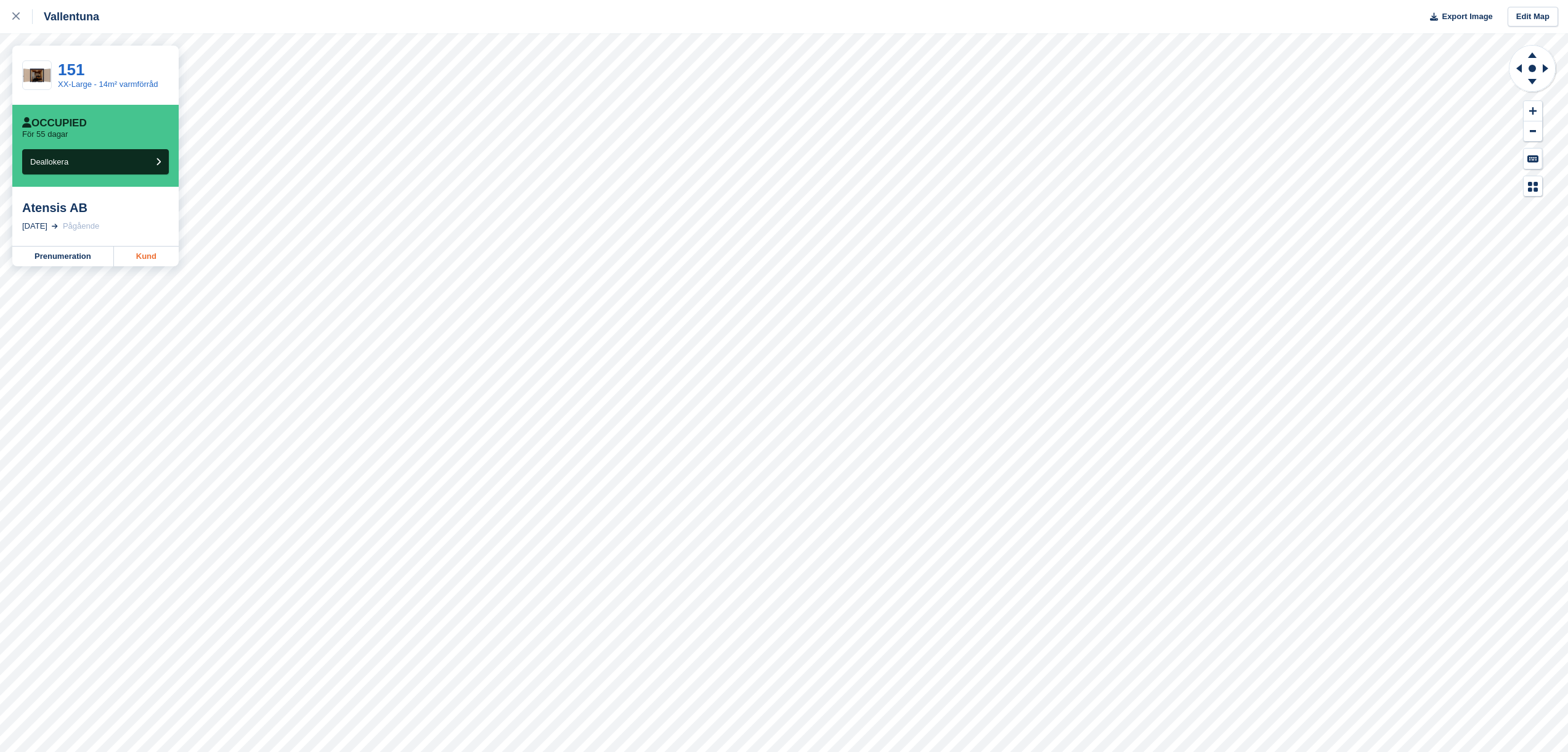
click at [127, 252] on link "Kund" at bounding box center [146, 257] width 64 height 20
